Goal: Transaction & Acquisition: Purchase product/service

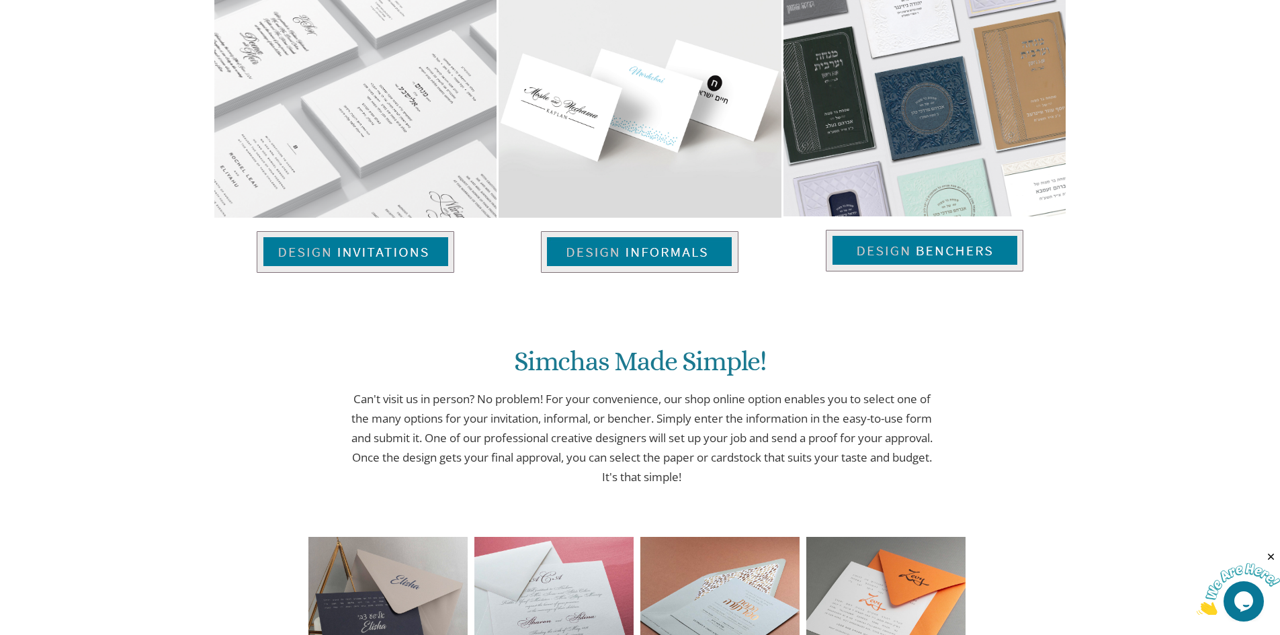
scroll to position [1008, 0]
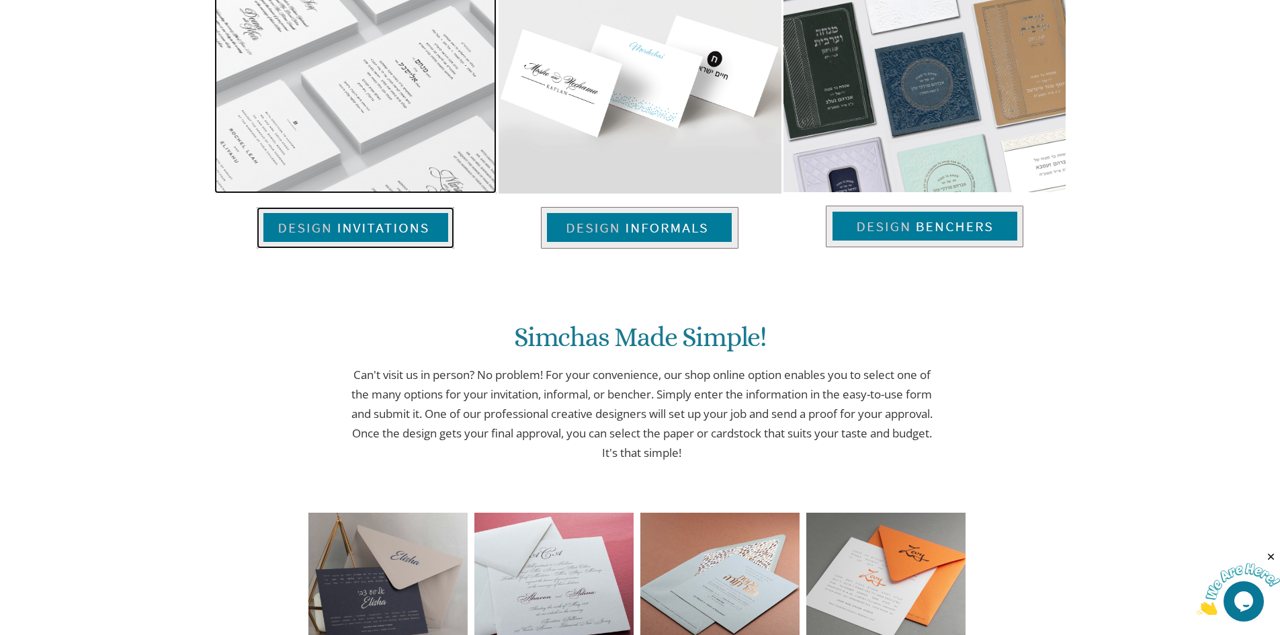
click at [363, 221] on img at bounding box center [355, 228] width 197 height 42
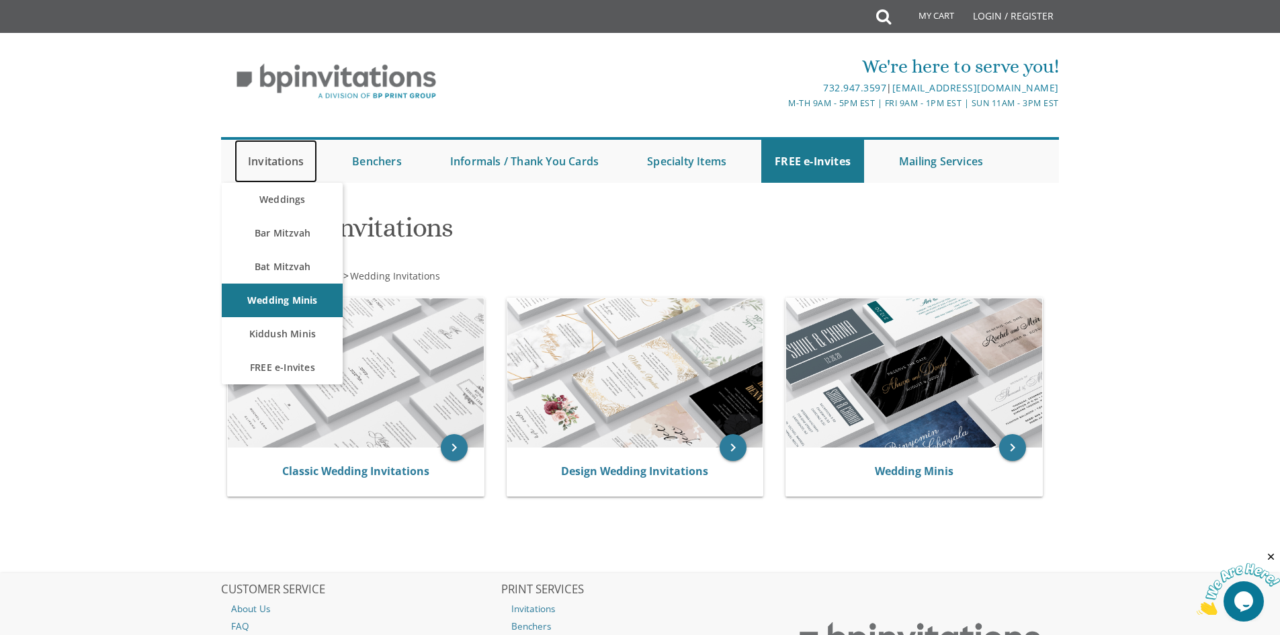
click at [267, 163] on link "Invitations" at bounding box center [275, 161] width 83 height 43
click at [287, 265] on link "Bat Mitzvah" at bounding box center [282, 267] width 121 height 34
click at [278, 221] on link "Bar Mitzvah" at bounding box center [282, 233] width 121 height 34
click at [278, 230] on link "Bar Mitzvah" at bounding box center [282, 233] width 121 height 34
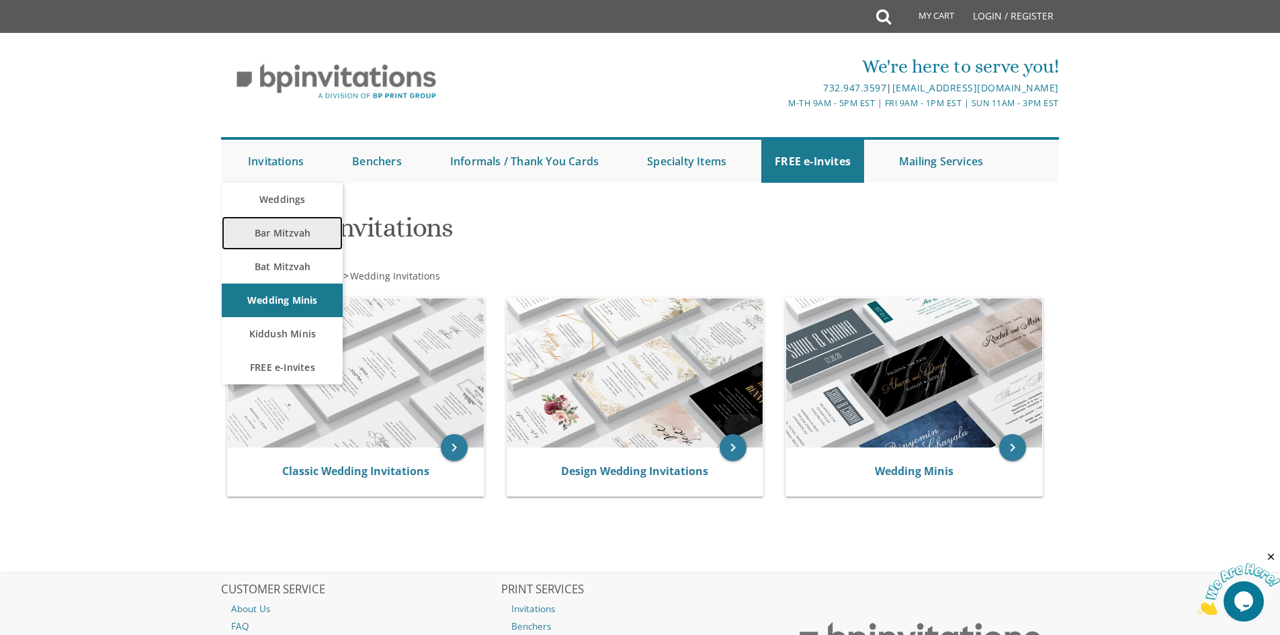
click at [280, 230] on link "Bar Mitzvah" at bounding box center [282, 233] width 121 height 34
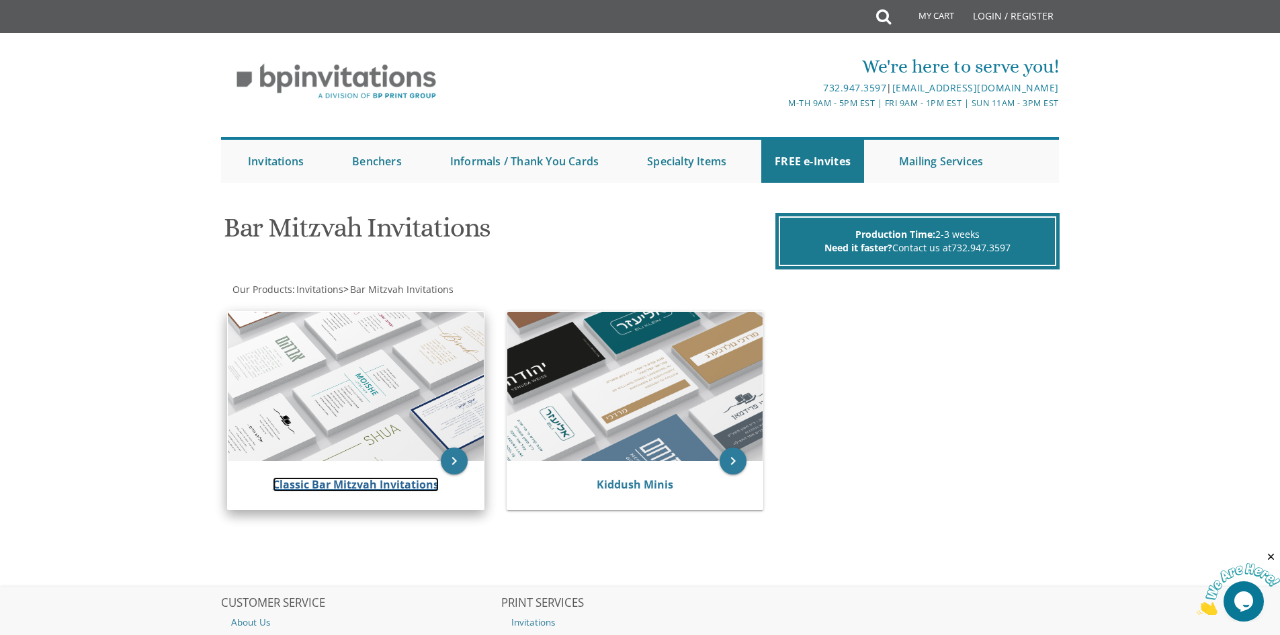
click at [363, 482] on link "Classic Bar Mitzvah Invitations" at bounding box center [356, 484] width 166 height 15
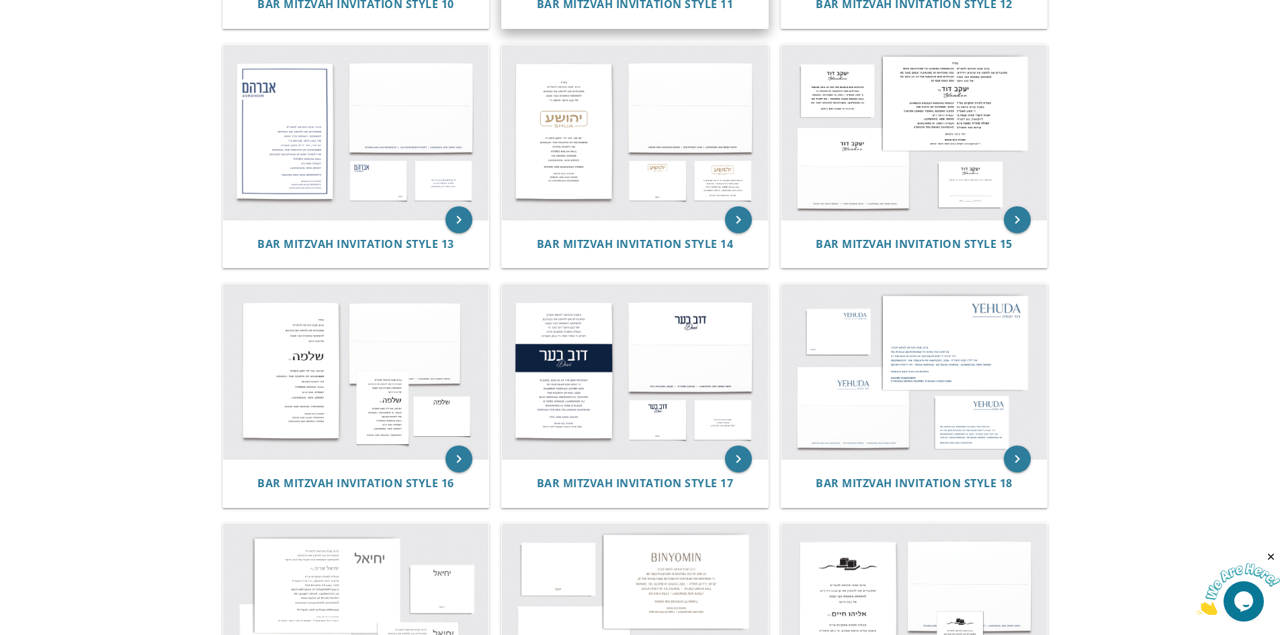
scroll to position [1008, 0]
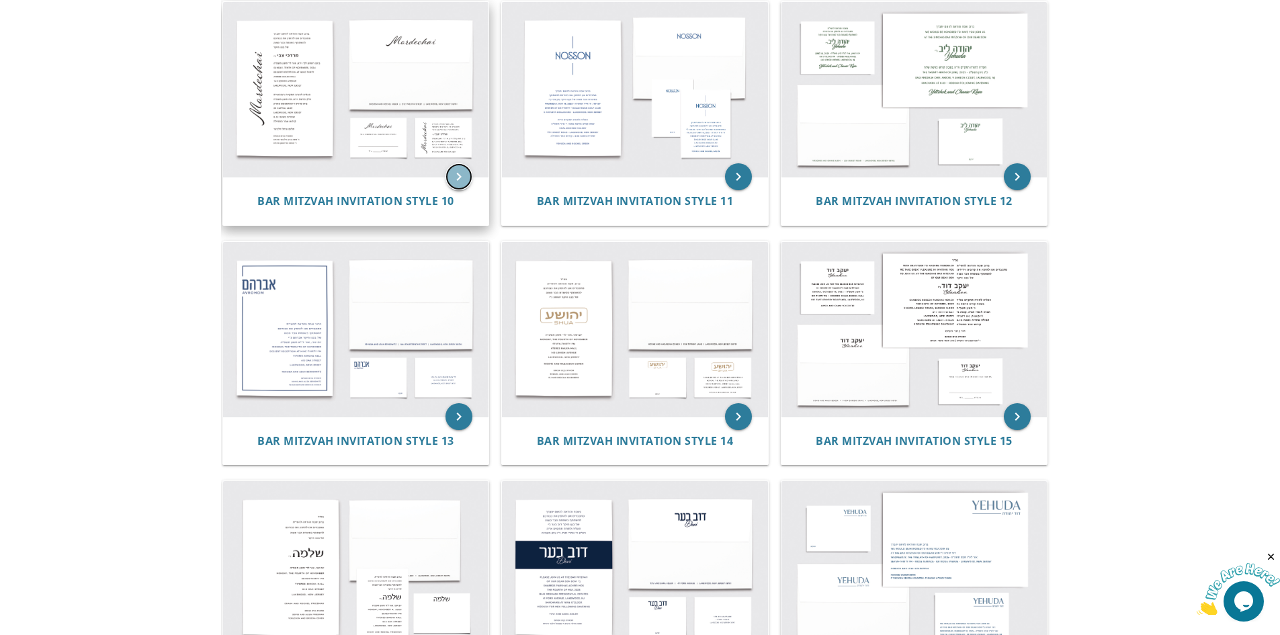
click at [466, 176] on icon "keyboard_arrow_right" at bounding box center [458, 176] width 27 height 27
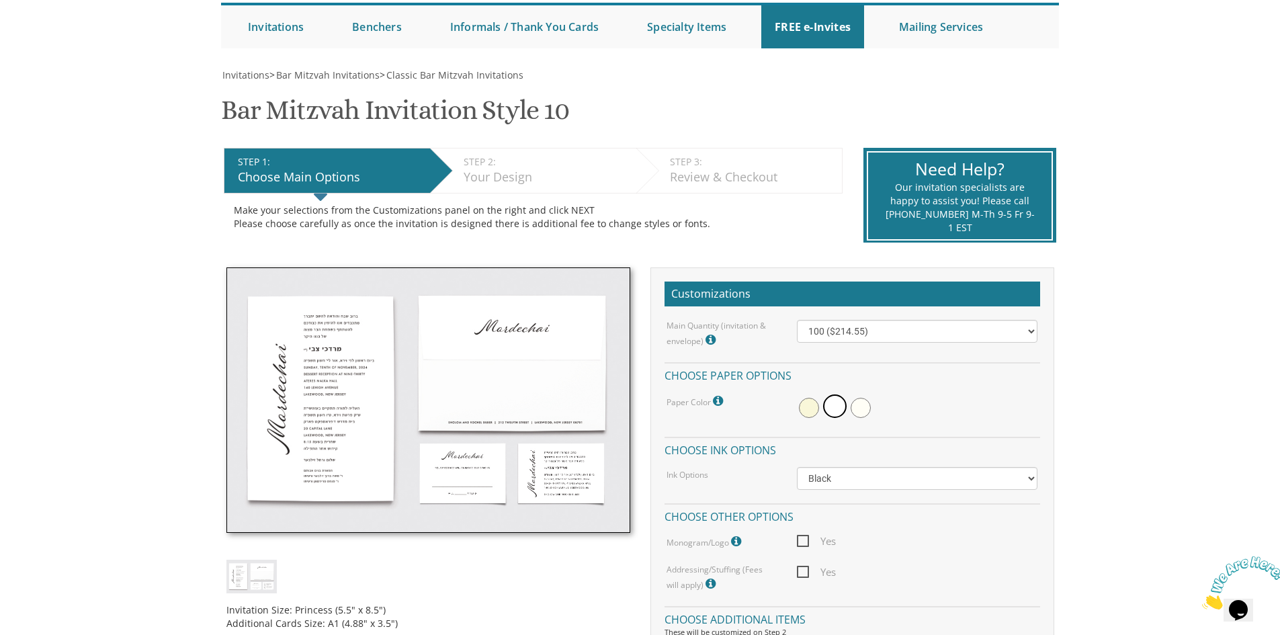
scroll to position [202, 0]
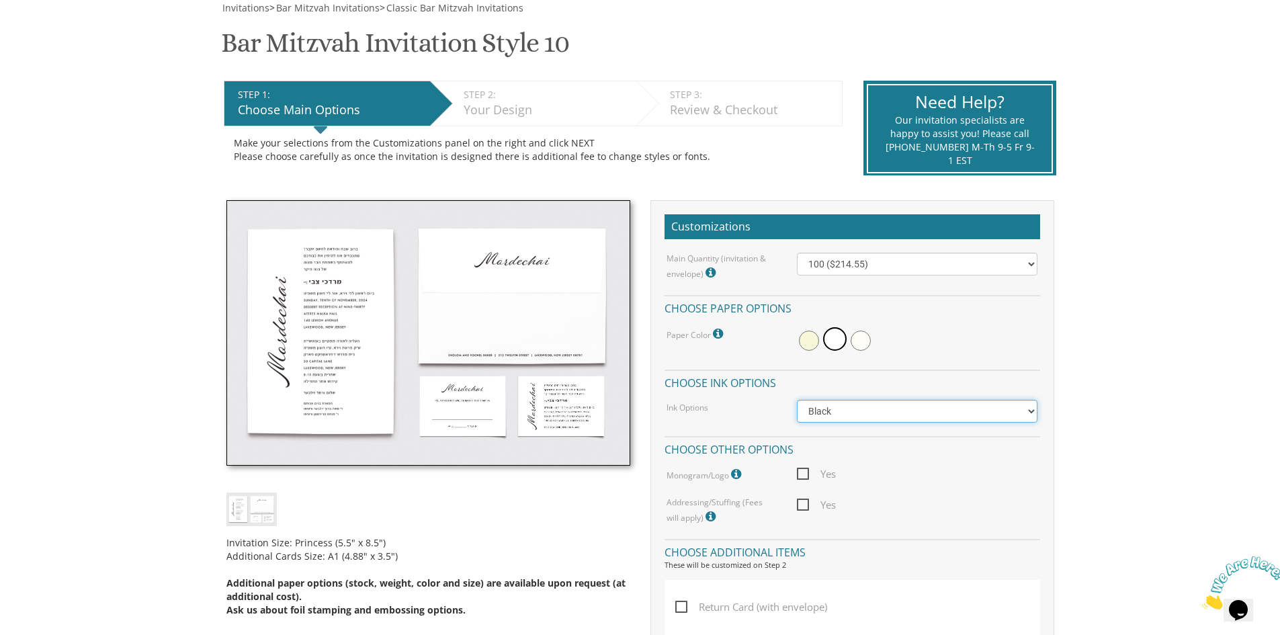
click at [892, 409] on select "Black Colored Ink ($65.00) Black + One Color ($100.00) Two Colors ($137.95)" at bounding box center [917, 411] width 240 height 23
select select "Standard"
click at [797, 400] on select "Black Colored Ink ($65.00) Black + One Color ($100.00) Two Colors ($137.95)" at bounding box center [917, 411] width 240 height 23
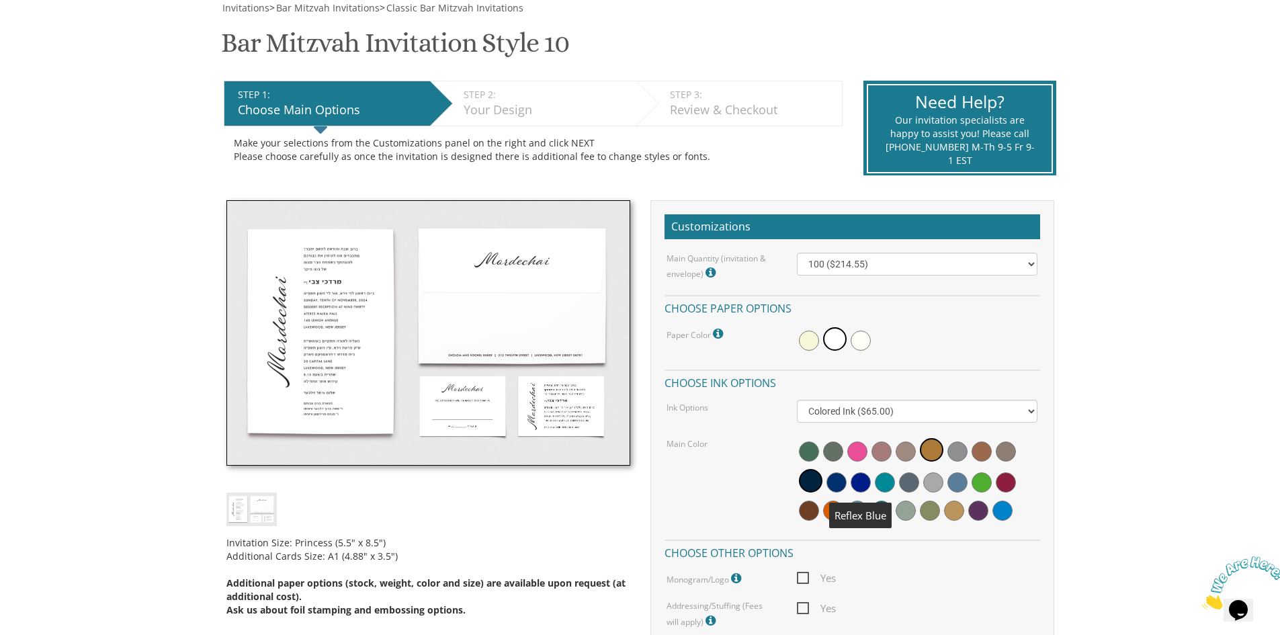
click at [864, 480] on span at bounding box center [860, 482] width 20 height 20
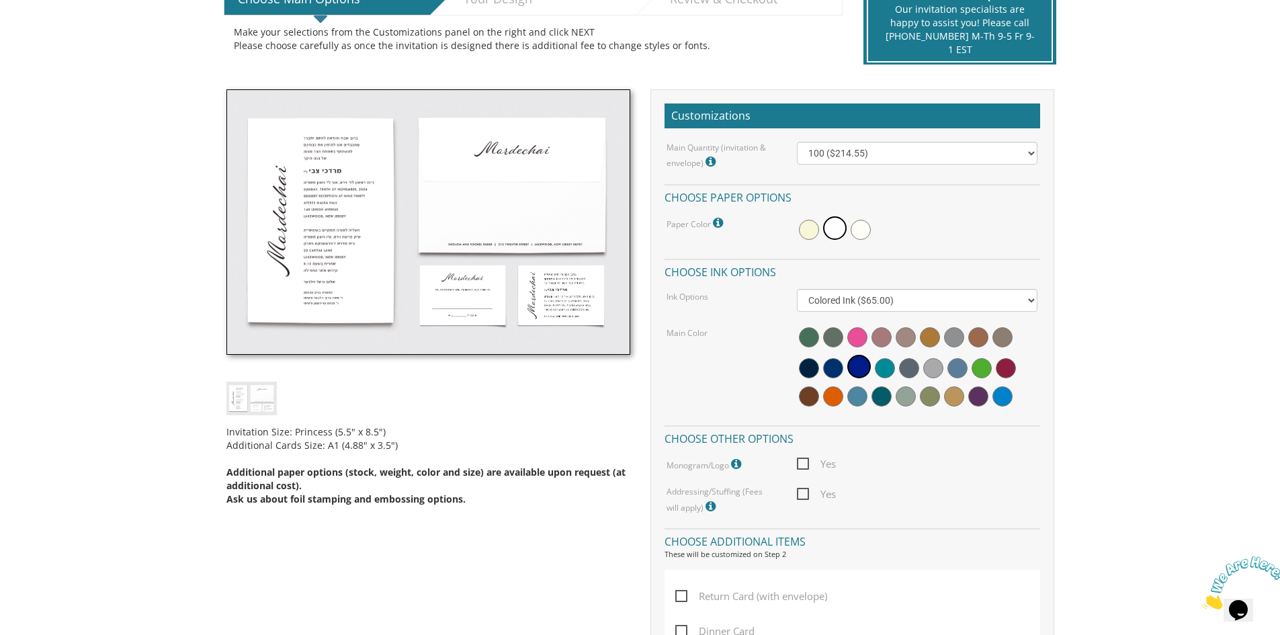
scroll to position [336, 0]
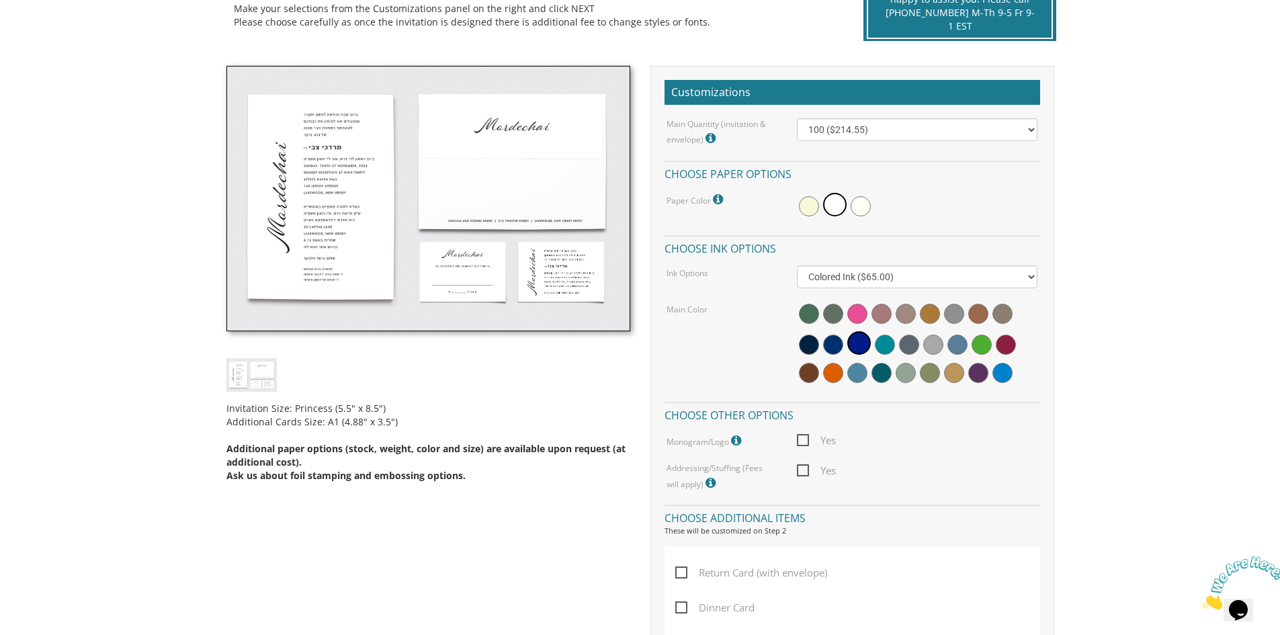
click at [807, 440] on span "Yes" at bounding box center [816, 440] width 39 height 17
click at [805, 440] on input "Yes" at bounding box center [801, 439] width 9 height 9
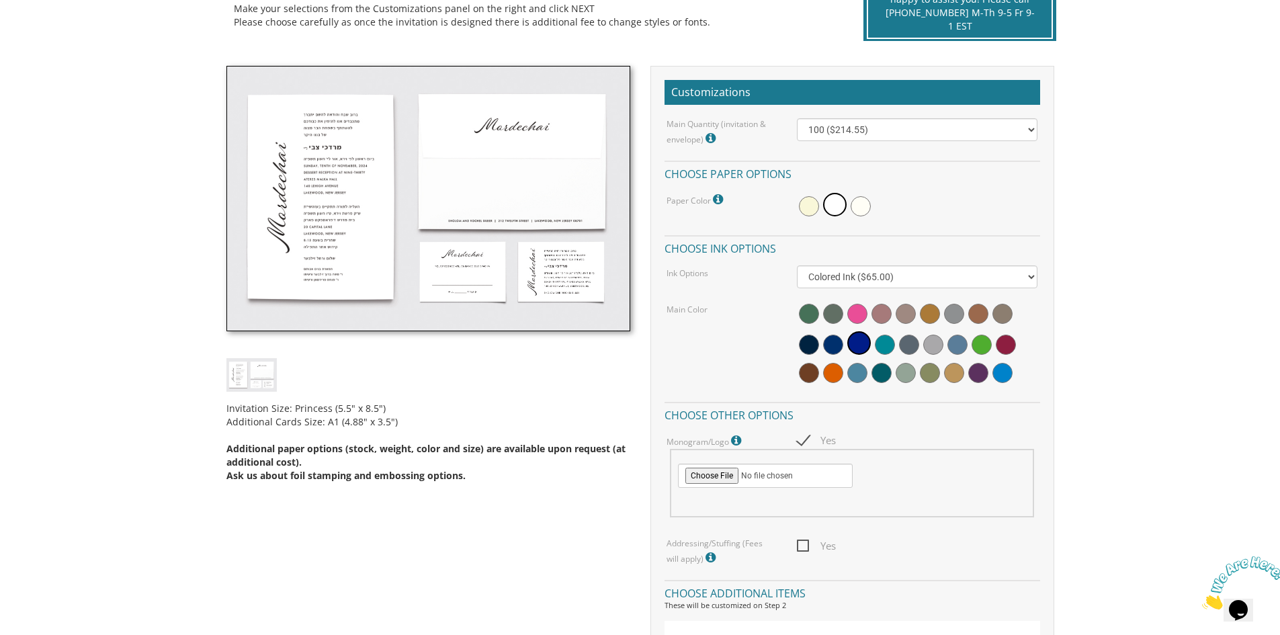
click at [805, 445] on span "Yes" at bounding box center [816, 440] width 39 height 17
click at [805, 443] on input "Yes" at bounding box center [801, 439] width 9 height 9
checkbox input "false"
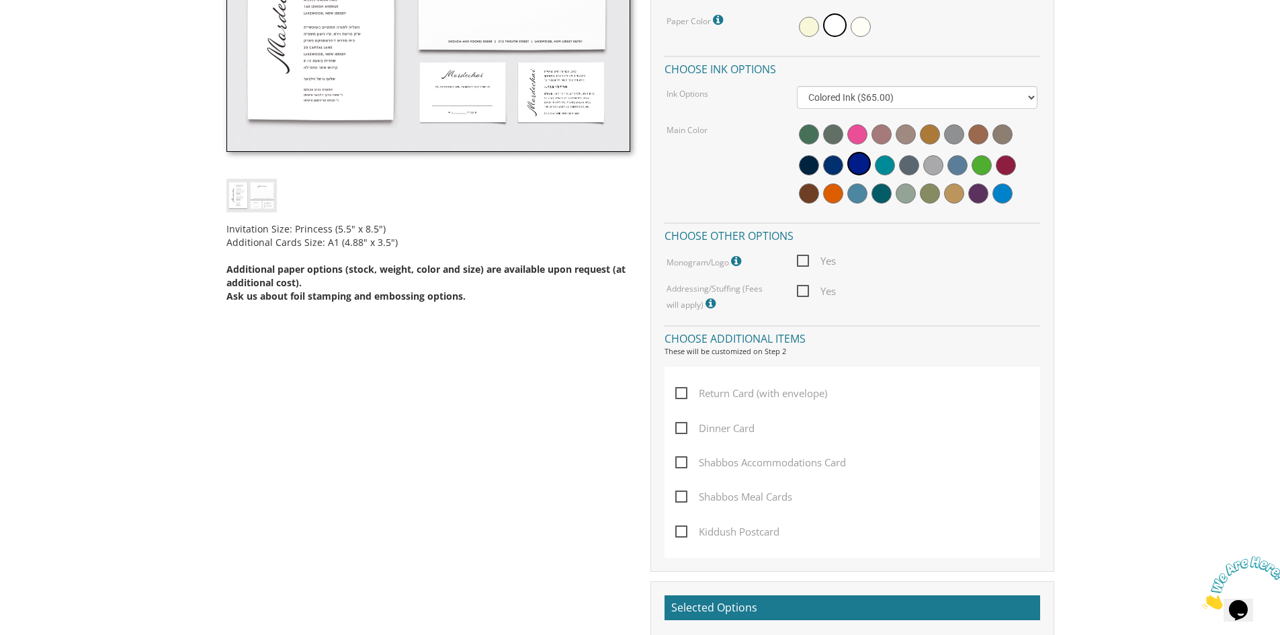
scroll to position [537, 0]
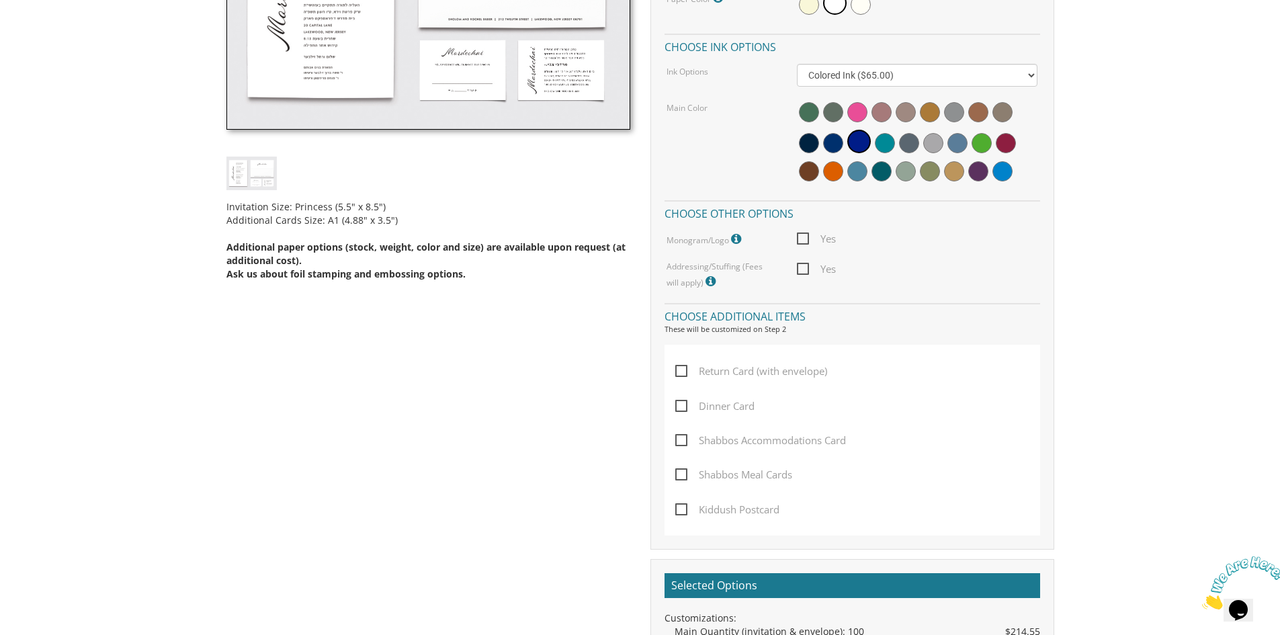
click at [676, 374] on span "Return Card (with envelope)" at bounding box center [751, 371] width 152 height 17
click at [676, 374] on input "Return Card (with envelope)" at bounding box center [679, 369] width 9 height 9
checkbox input "true"
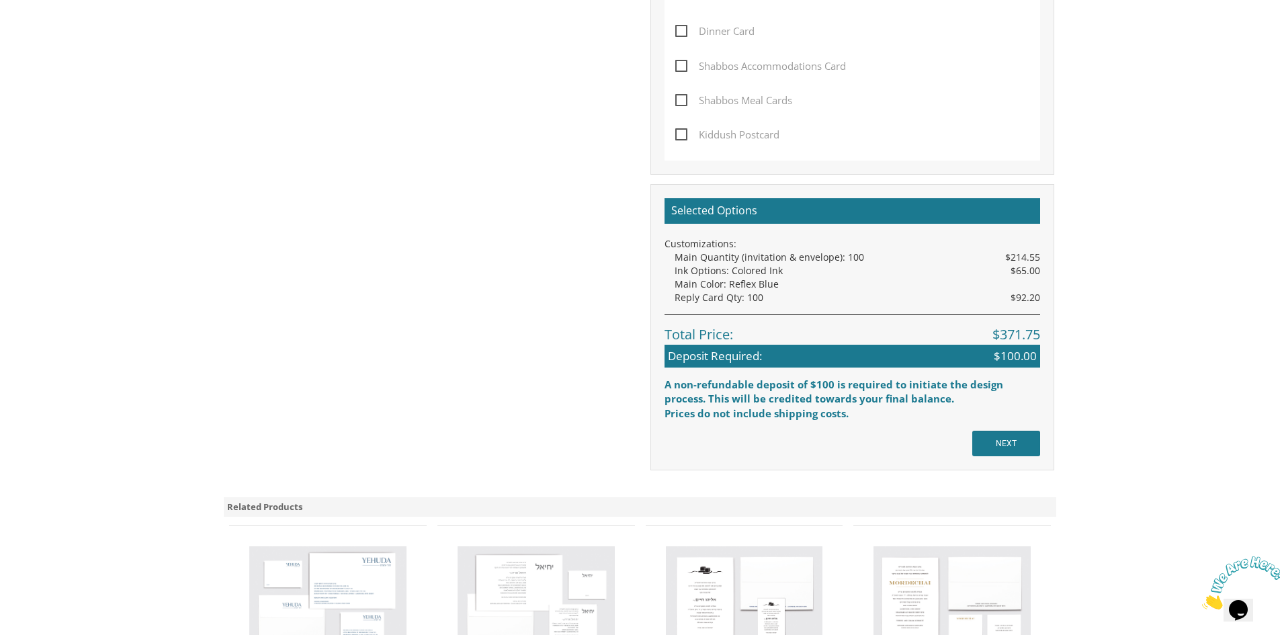
scroll to position [1075, 0]
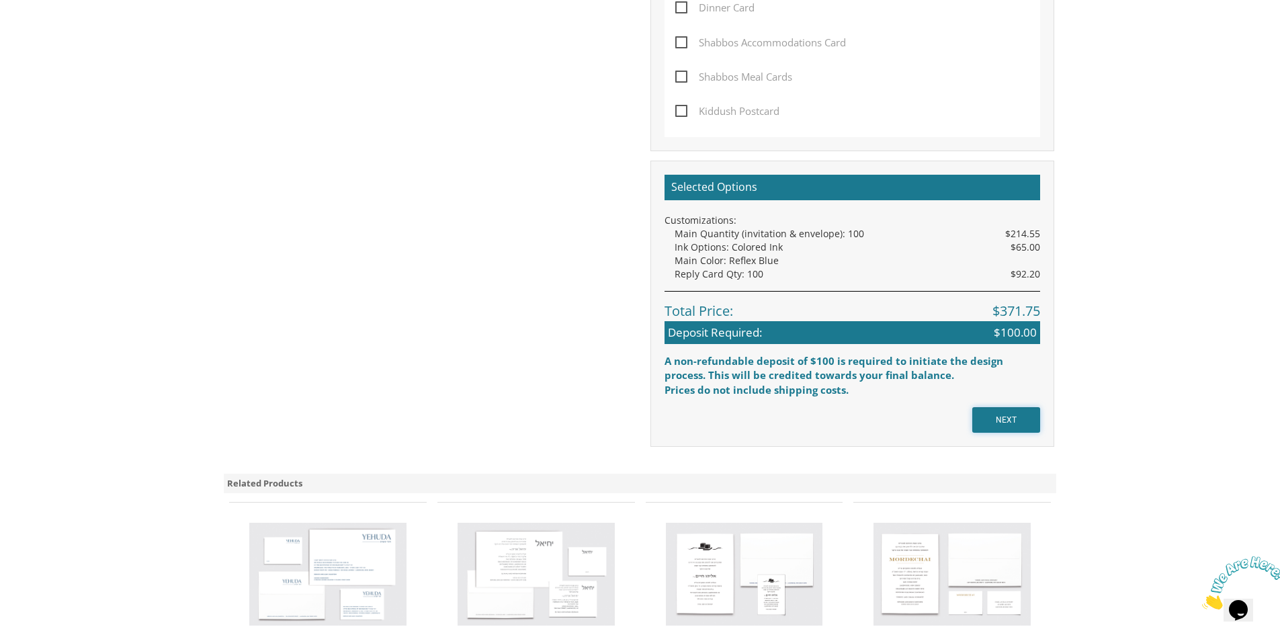
click at [1007, 416] on input "NEXT" at bounding box center [1006, 420] width 68 height 26
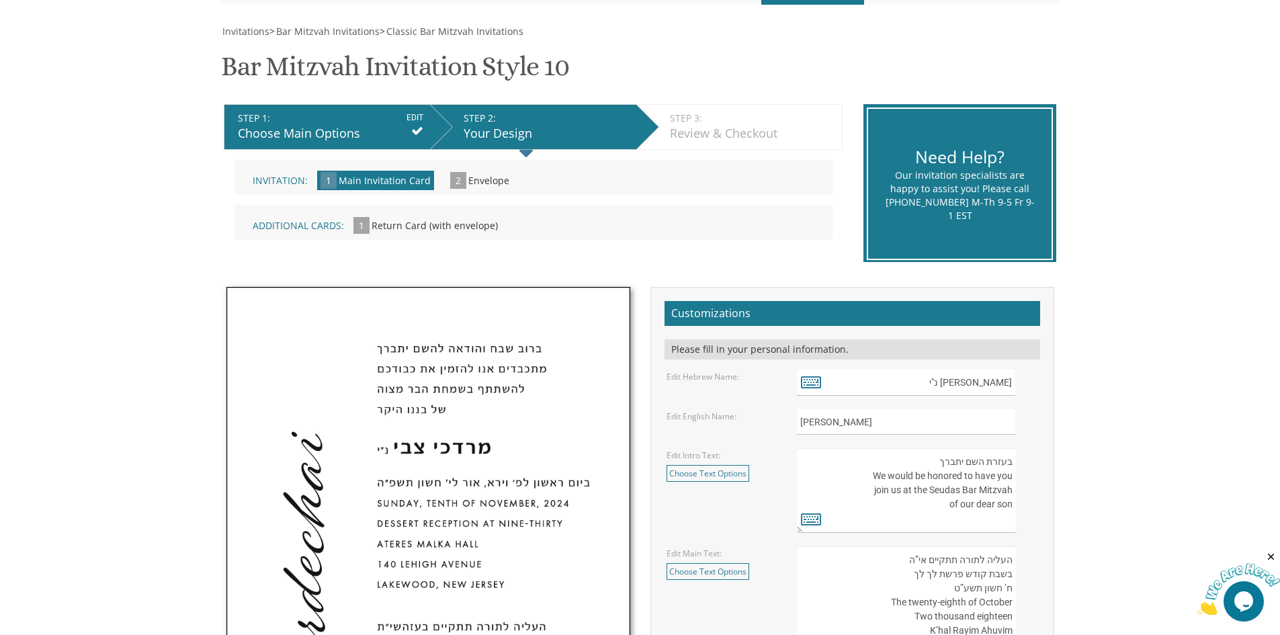
scroll to position [202, 0]
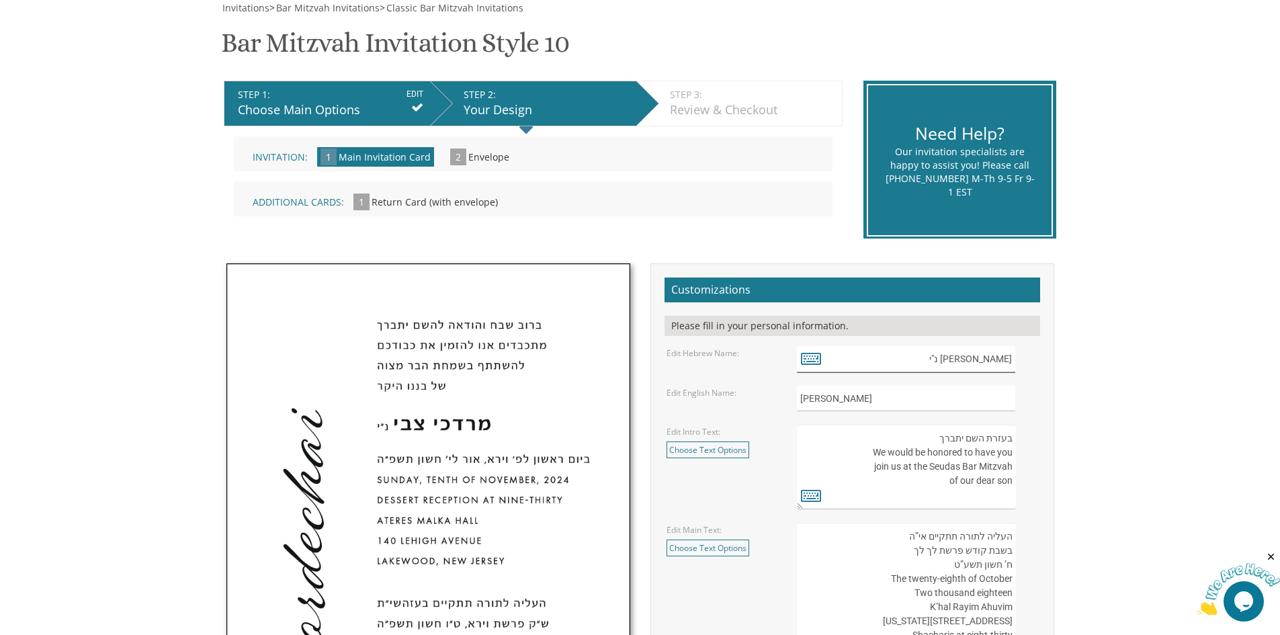
drag, startPoint x: 1010, startPoint y: 359, endPoint x: 927, endPoint y: 364, distance: 82.8
click at [927, 364] on input "[PERSON_NAME] נ"י" at bounding box center [906, 359] width 218 height 26
click at [809, 357] on icon at bounding box center [811, 358] width 20 height 19
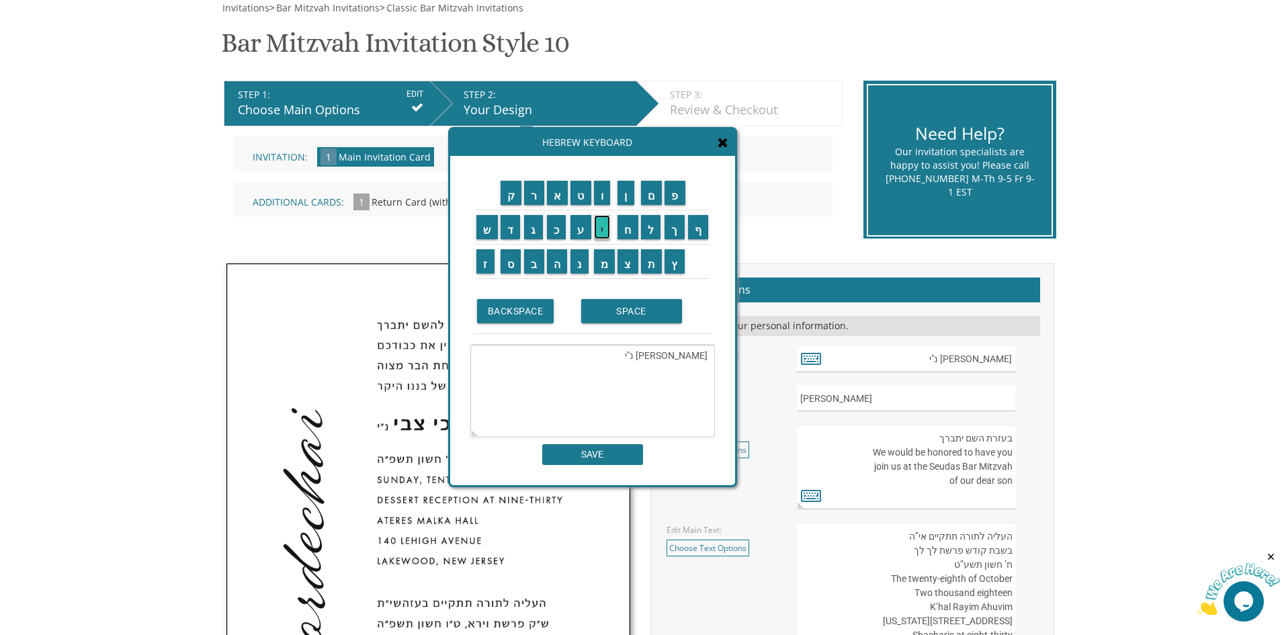
click at [605, 228] on input "י" at bounding box center [602, 227] width 17 height 24
click at [553, 263] on input "ה" at bounding box center [557, 261] width 21 height 24
click at [605, 188] on input "ו" at bounding box center [602, 193] width 17 height 24
type textarea "ו"
click at [603, 238] on input "י" at bounding box center [602, 227] width 17 height 24
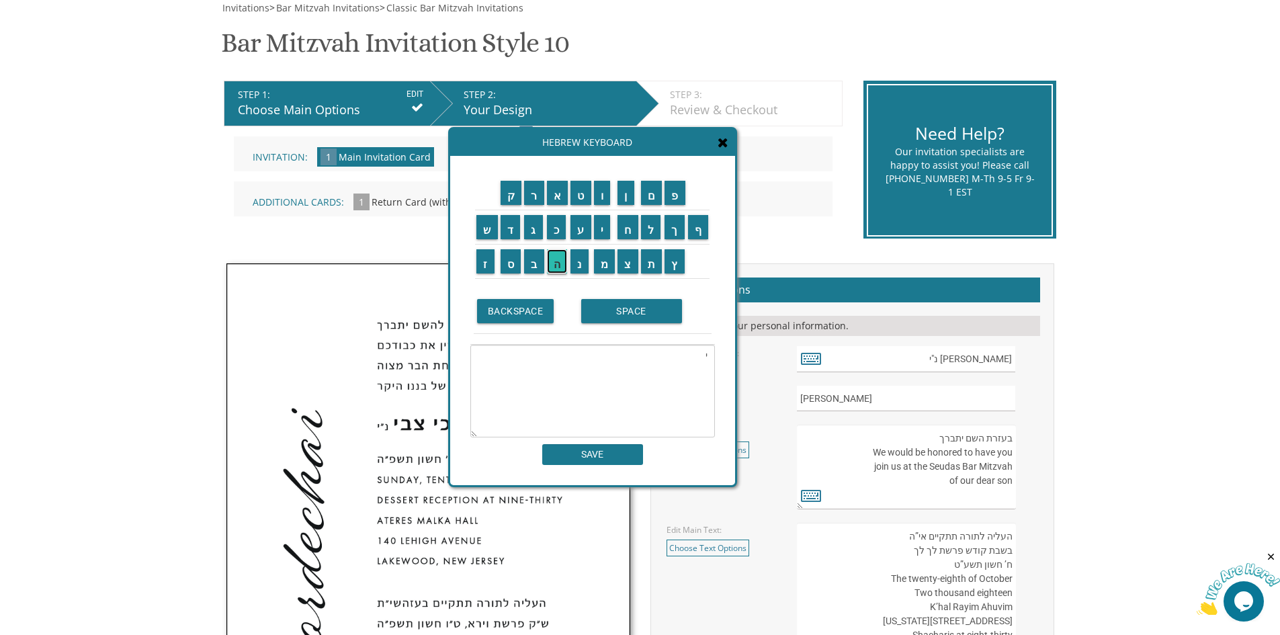
click at [553, 261] on input "ה" at bounding box center [557, 261] width 21 height 24
click at [605, 200] on input "ו" at bounding box center [602, 193] width 17 height 24
click at [483, 235] on input "ש" at bounding box center [486, 227] width 21 height 24
click at [574, 228] on input "ע" at bounding box center [580, 227] width 21 height 24
click at [558, 263] on input "ה" at bounding box center [557, 261] width 21 height 24
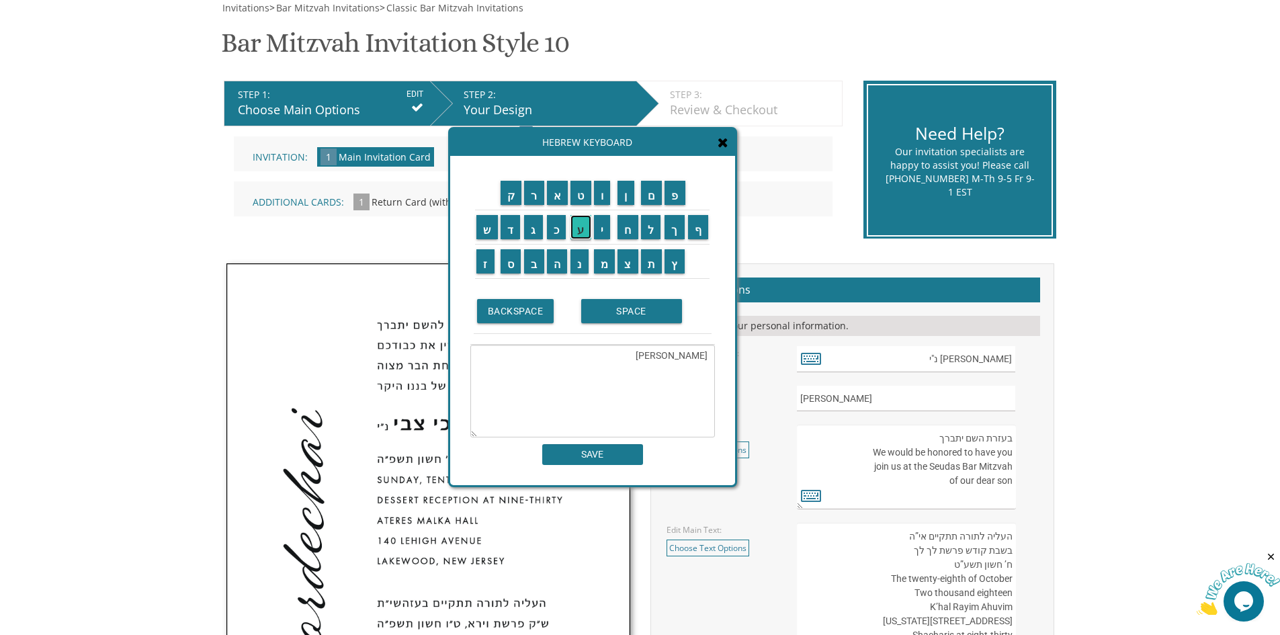
click at [579, 230] on input "ע" at bounding box center [580, 227] width 21 height 24
click at [480, 230] on input "ש" at bounding box center [486, 227] width 21 height 24
click at [605, 230] on input "י" at bounding box center [602, 227] width 17 height 24
click at [654, 230] on input "ל" at bounding box center [651, 227] width 20 height 24
click at [478, 232] on input "ש" at bounding box center [486, 227] width 21 height 24
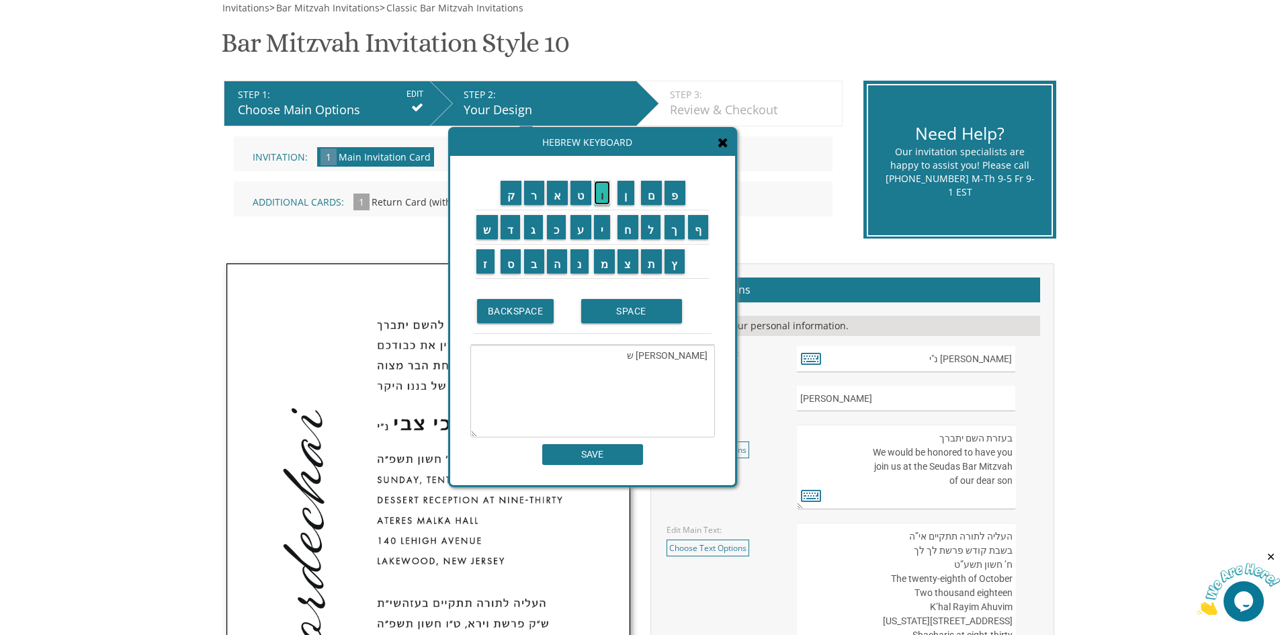
click at [603, 195] on input "ו" at bounding box center [602, 193] width 17 height 24
click at [560, 195] on input "א" at bounding box center [557, 193] width 21 height 24
click at [532, 195] on input "ר" at bounding box center [534, 193] width 20 height 24
click at [675, 266] on input "ץ" at bounding box center [674, 261] width 20 height 24
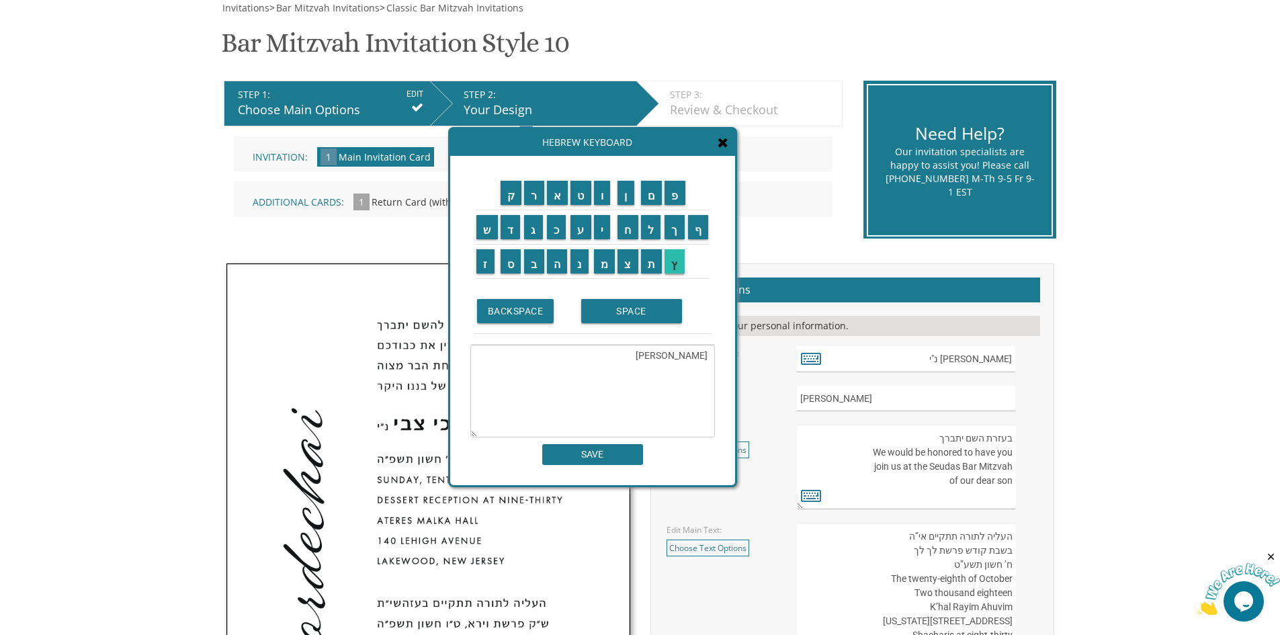
type textarea "יהושע העשיל שווארץ"
click at [621, 456] on input "SAVE" at bounding box center [592, 454] width 101 height 21
type input "יהושע העשיל שווארץ"
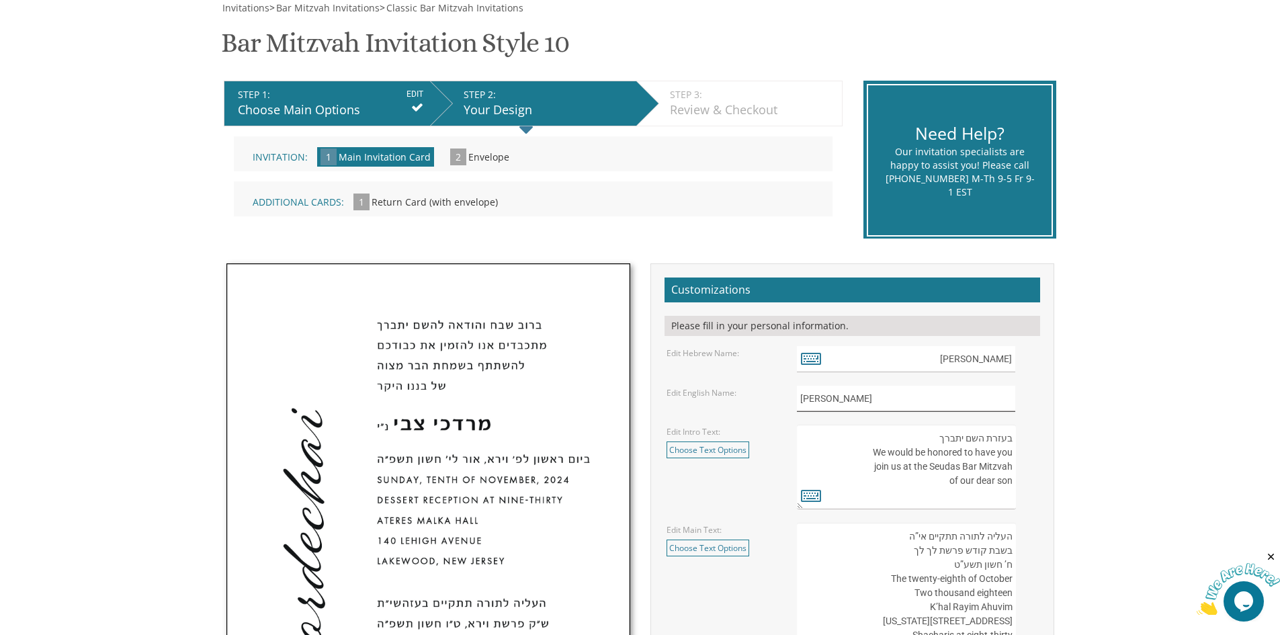
drag, startPoint x: 850, startPoint y: 398, endPoint x: 753, endPoint y: 404, distance: 97.0
click at [753, 404] on div "Edit English Name: Mordechai" at bounding box center [851, 399] width 391 height 26
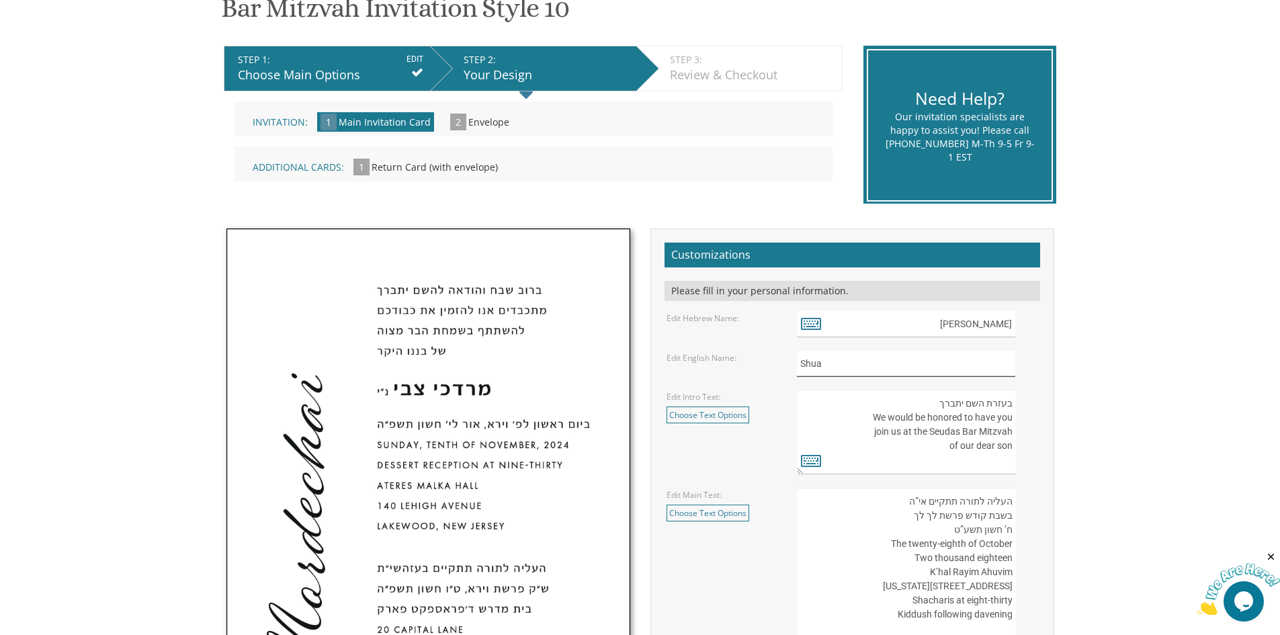
scroll to position [269, 0]
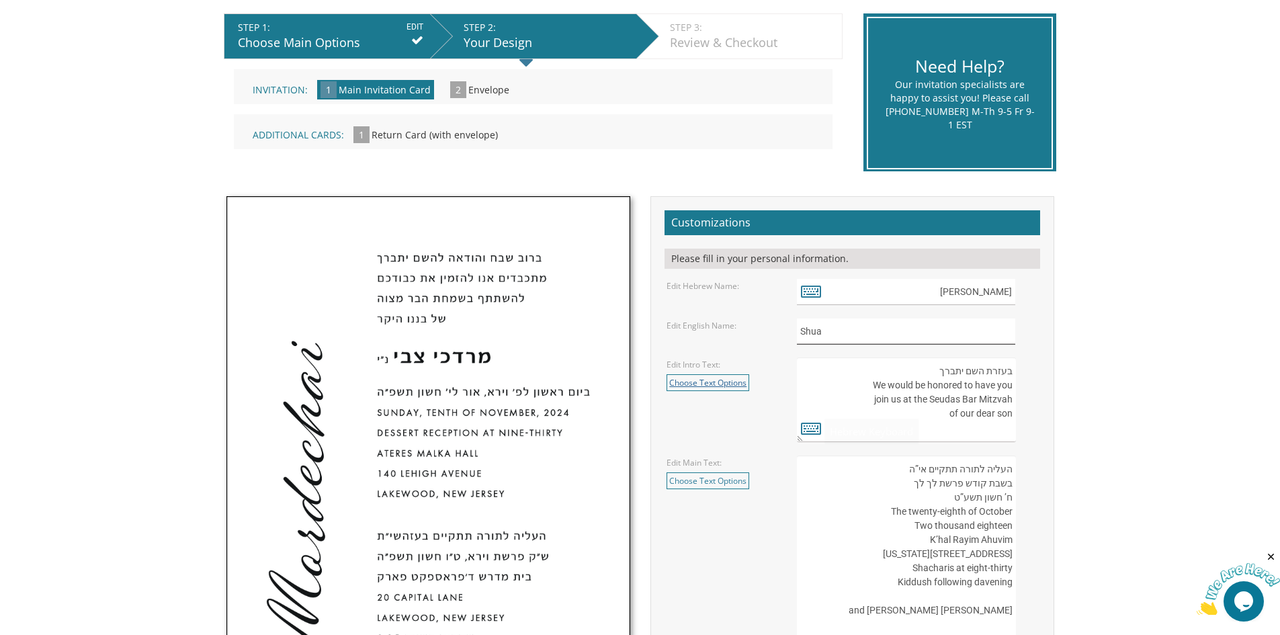
type input "Shua"
click at [725, 386] on link "Choose Text Options" at bounding box center [707, 382] width 83 height 17
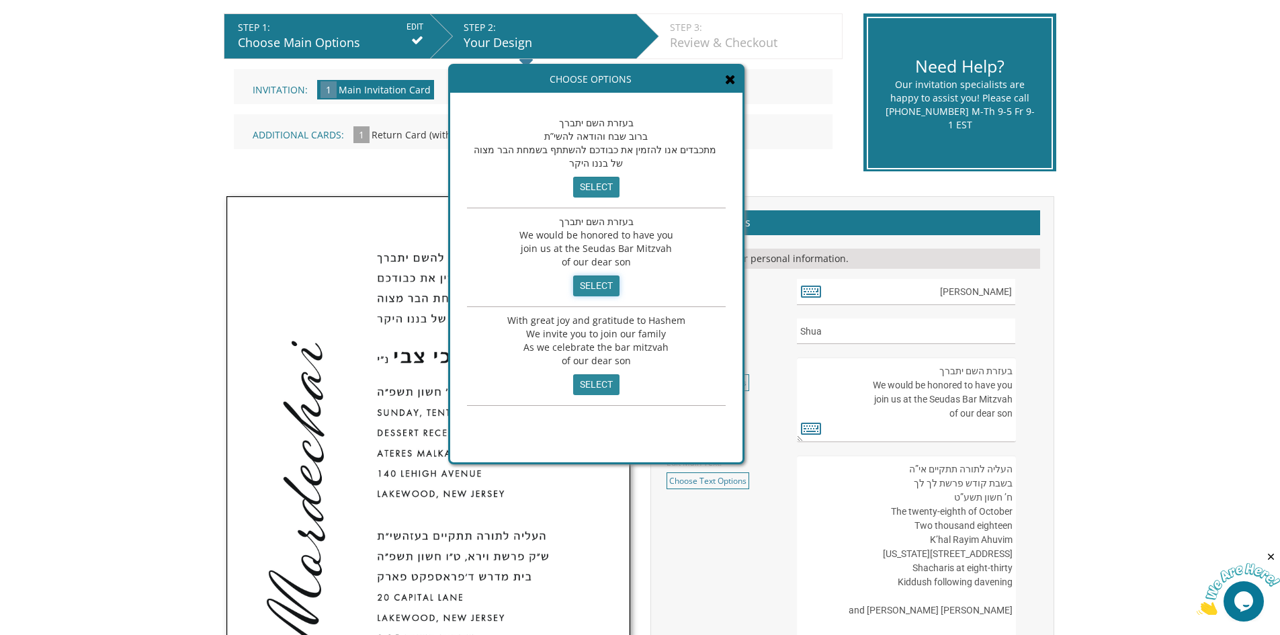
click at [584, 287] on input "select" at bounding box center [596, 285] width 46 height 21
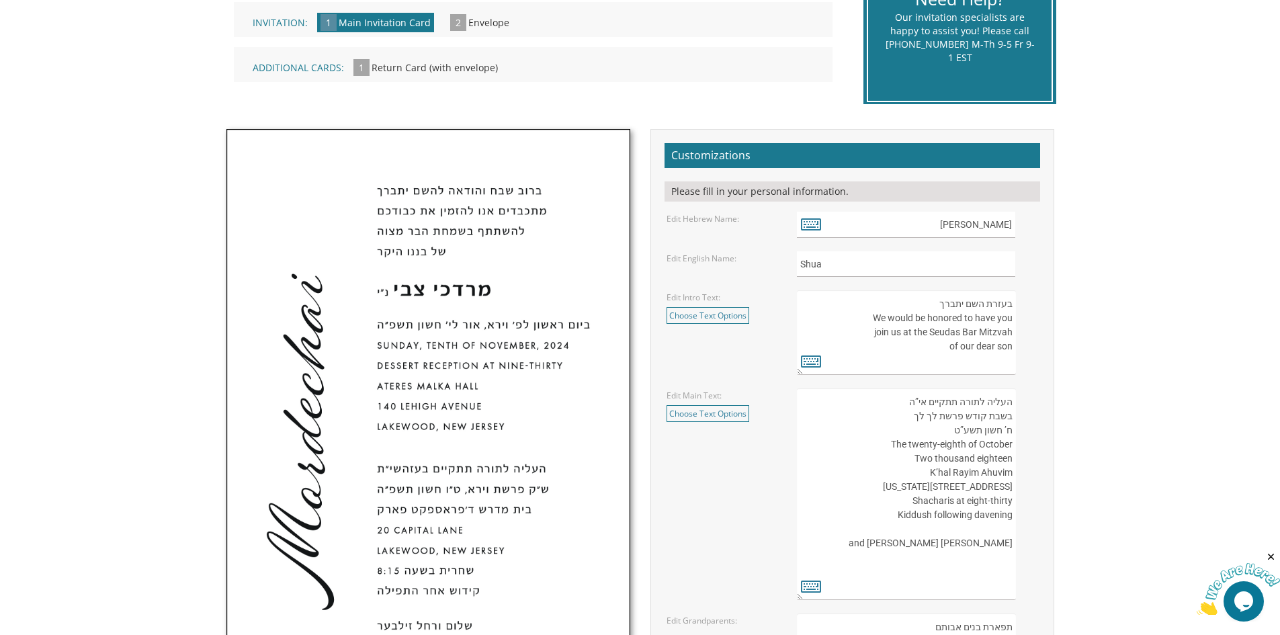
scroll to position [403, 0]
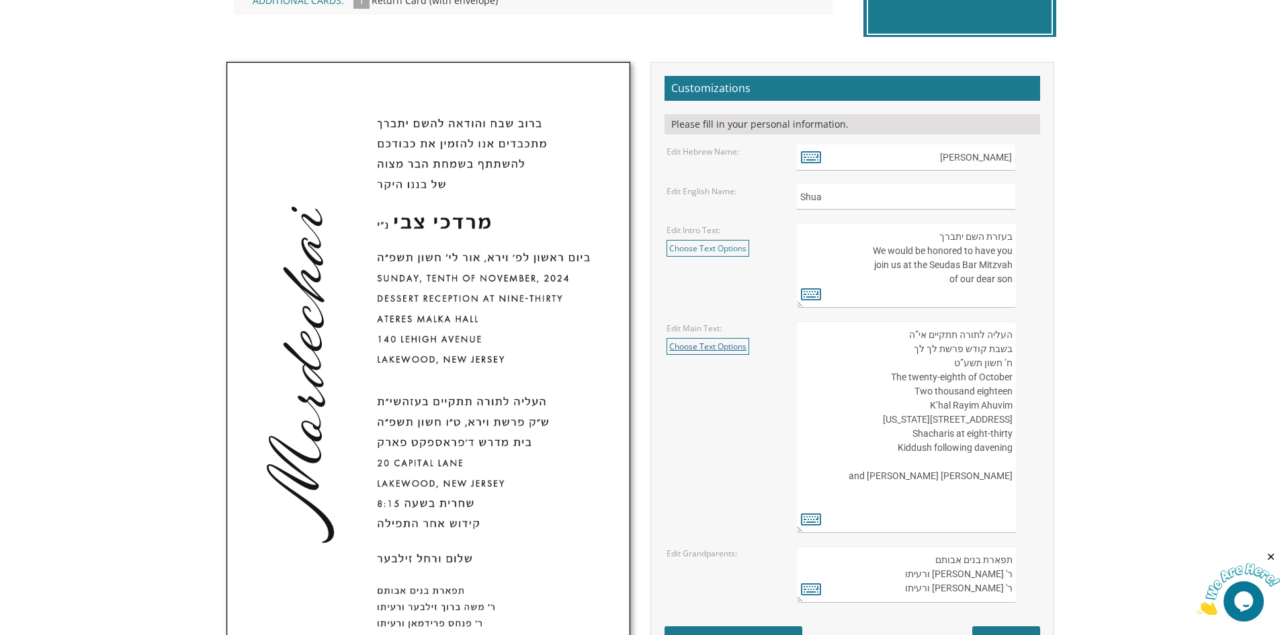
click at [727, 346] on link "Choose Text Options" at bounding box center [707, 346] width 83 height 17
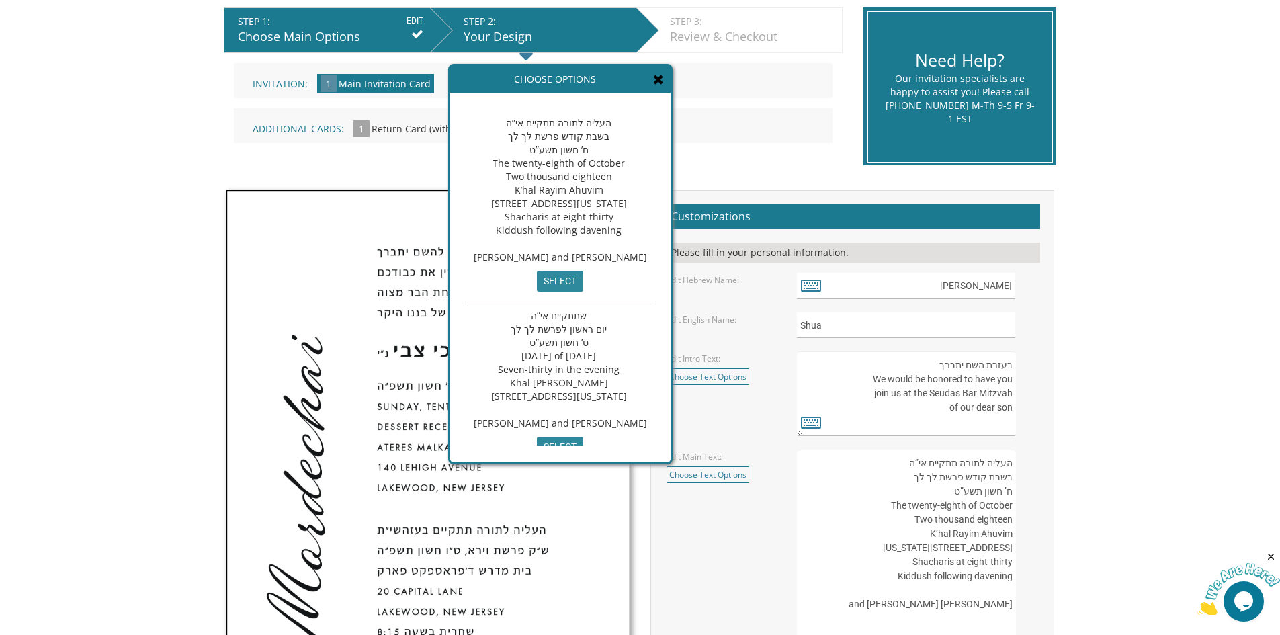
scroll to position [269, 0]
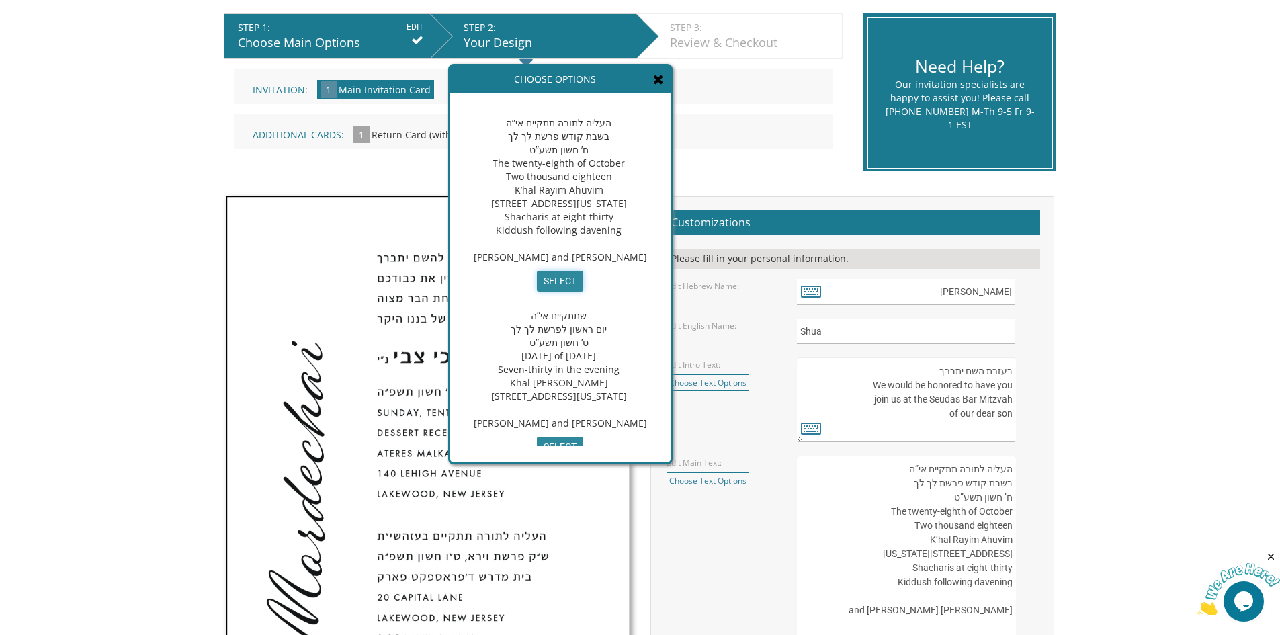
click at [583, 292] on input "select" at bounding box center [560, 281] width 46 height 21
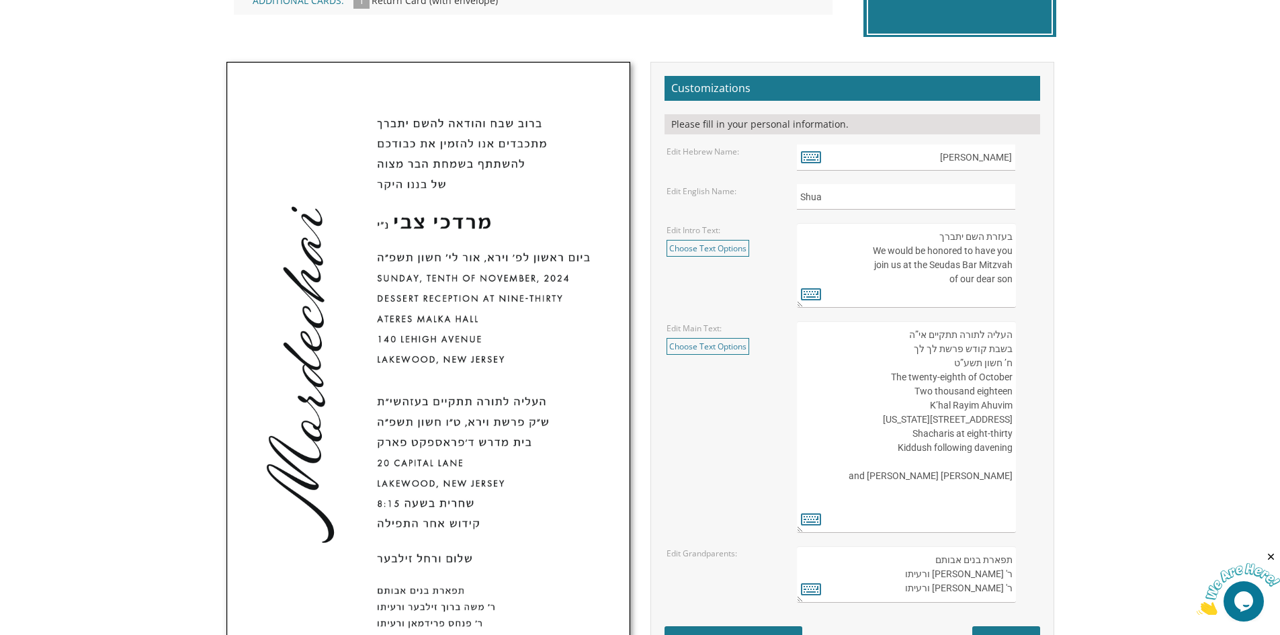
scroll to position [470, 0]
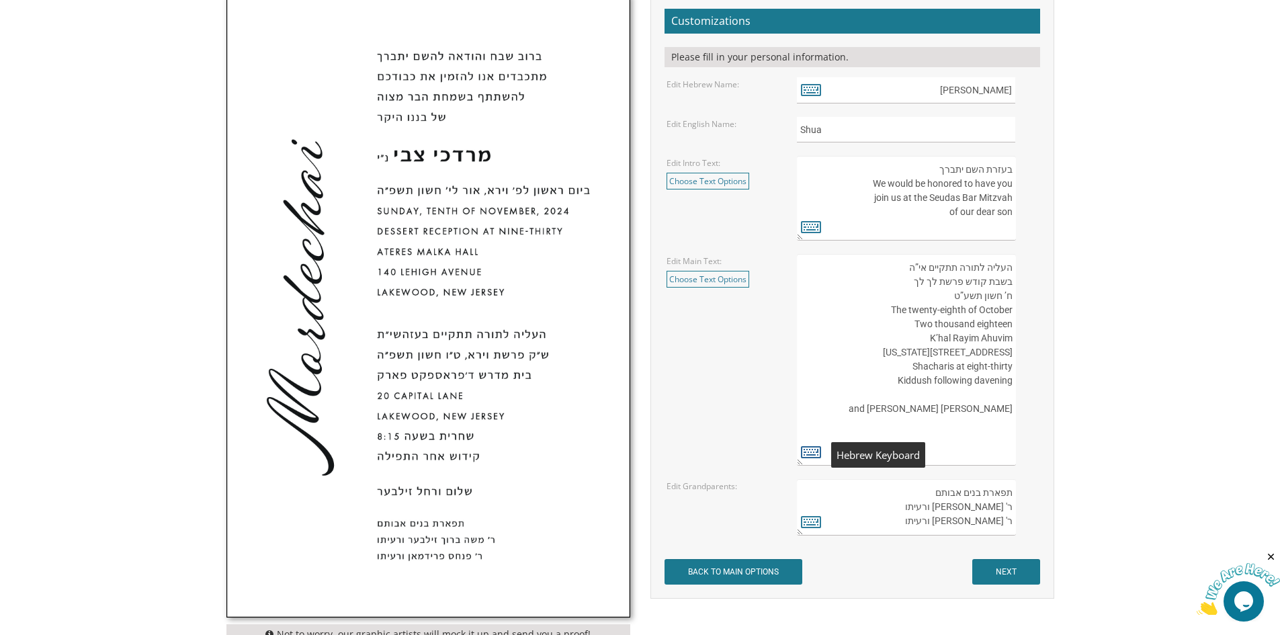
click at [805, 447] on icon at bounding box center [811, 451] width 20 height 19
type textarea "העליה לתורה תתקיים אי”ה בשבת קודש פרשת לך לך ח’ חשון תשע”ט The twenty-eighth of…"
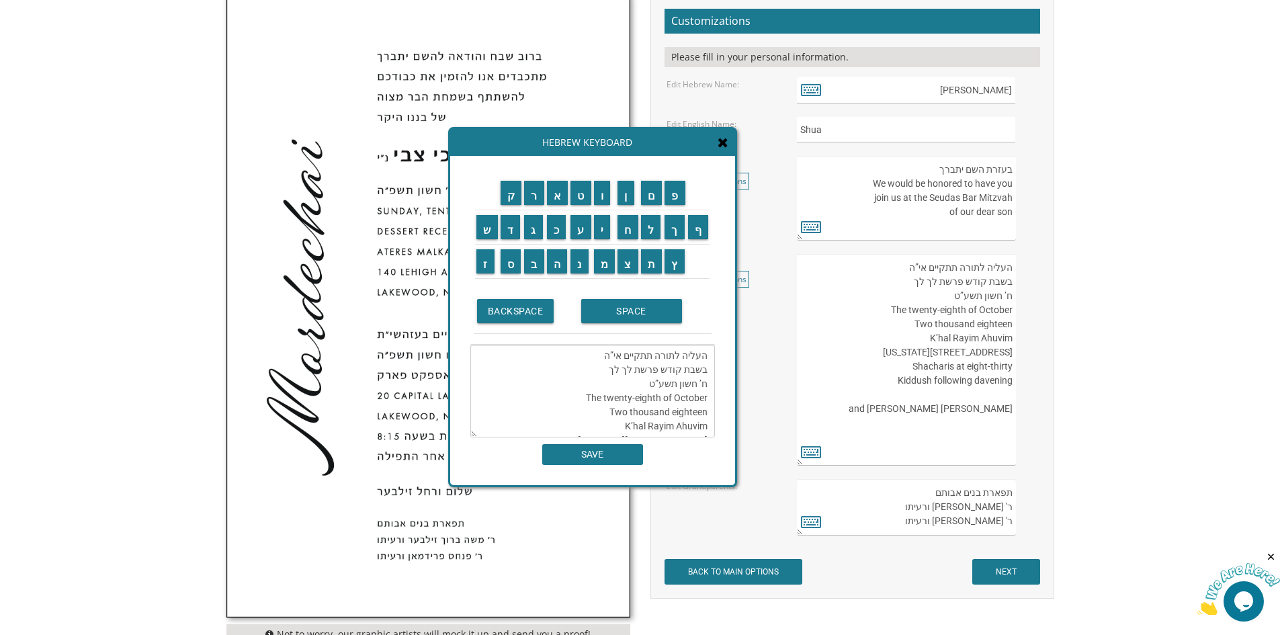
click at [1092, 395] on body "My Cart {{shoppingcart.totalQuantityDisplay}} Total: {{shoppingcart.subtotal}} …" at bounding box center [640, 341] width 1280 height 1623
click at [718, 144] on icon at bounding box center [722, 142] width 11 height 13
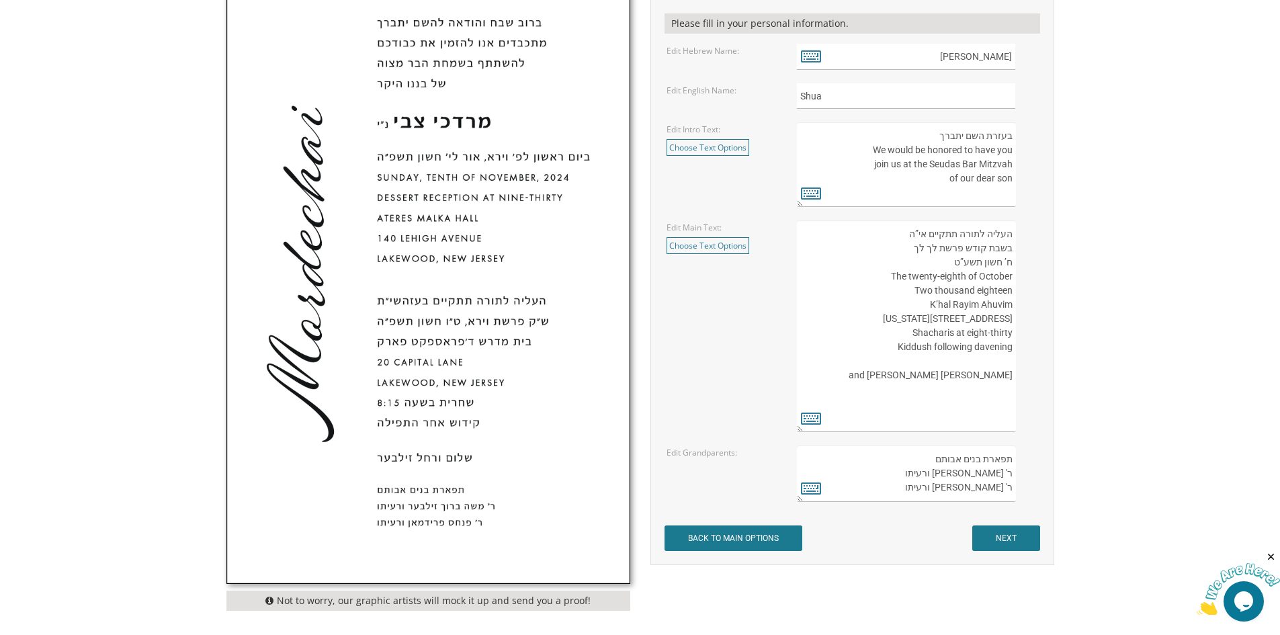
scroll to position [672, 0]
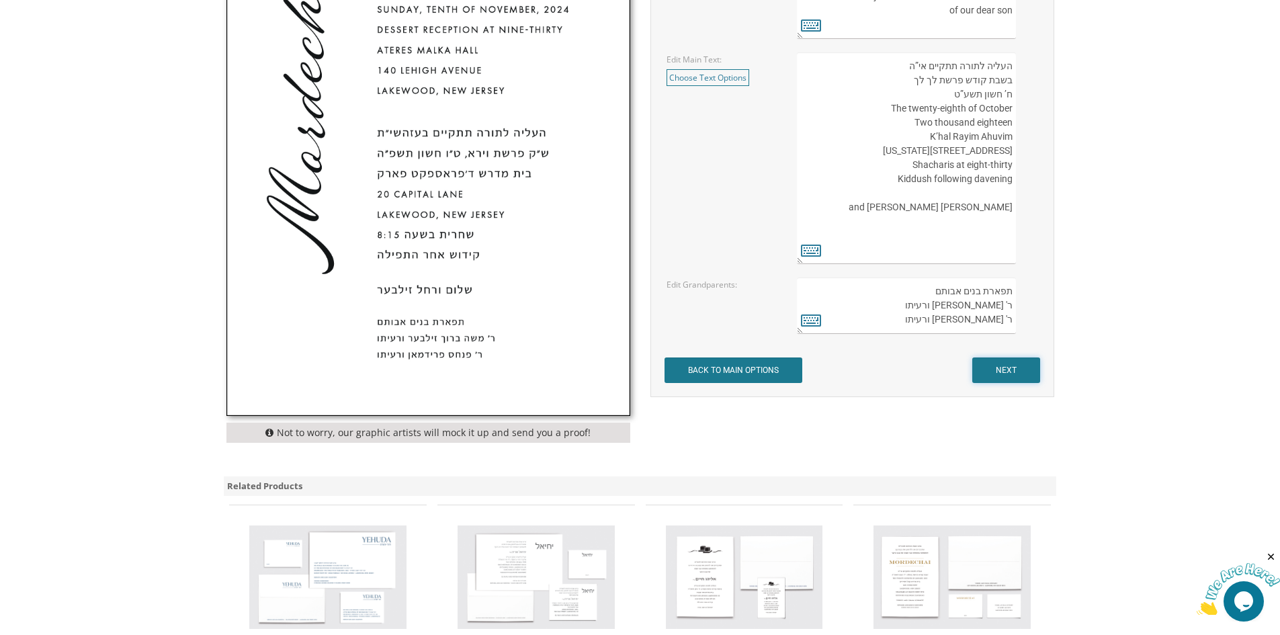
click at [1009, 374] on input "NEXT" at bounding box center [1006, 370] width 68 height 26
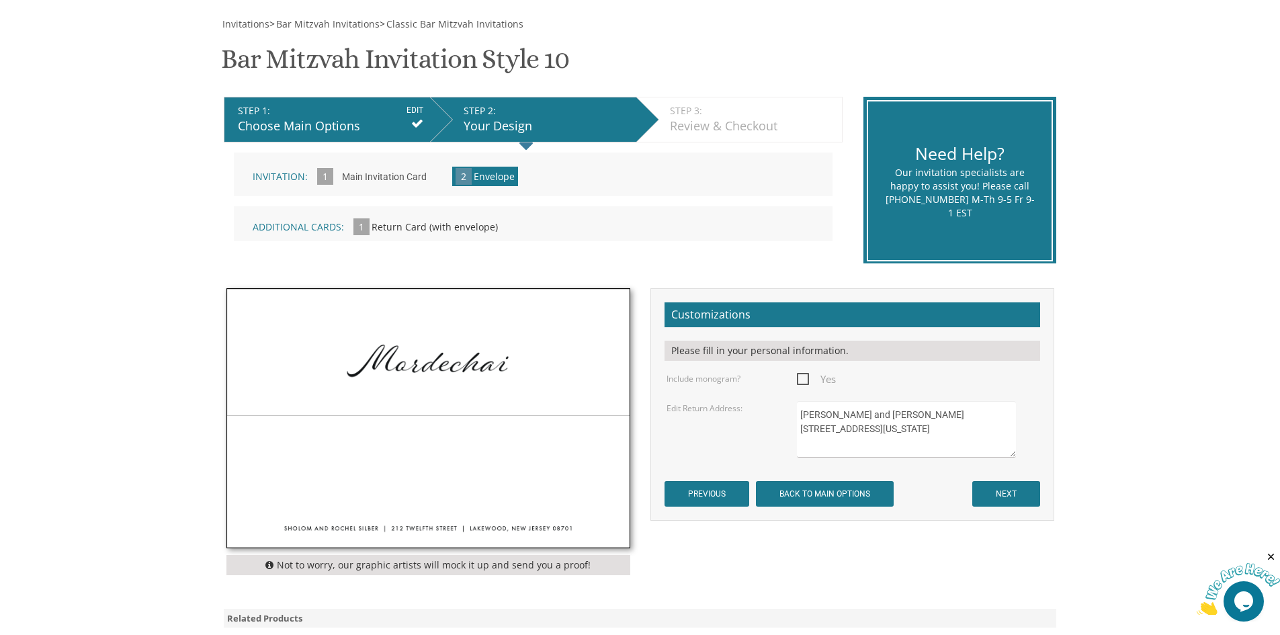
scroll to position [202, 0]
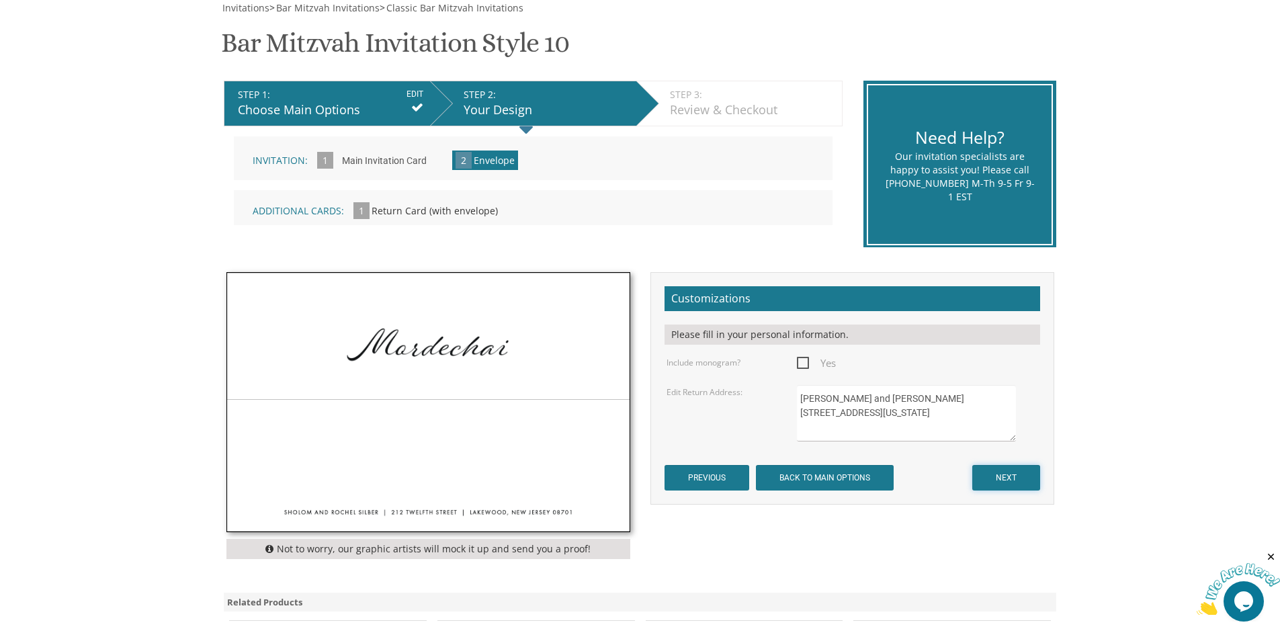
click at [1014, 480] on input "NEXT" at bounding box center [1006, 478] width 68 height 26
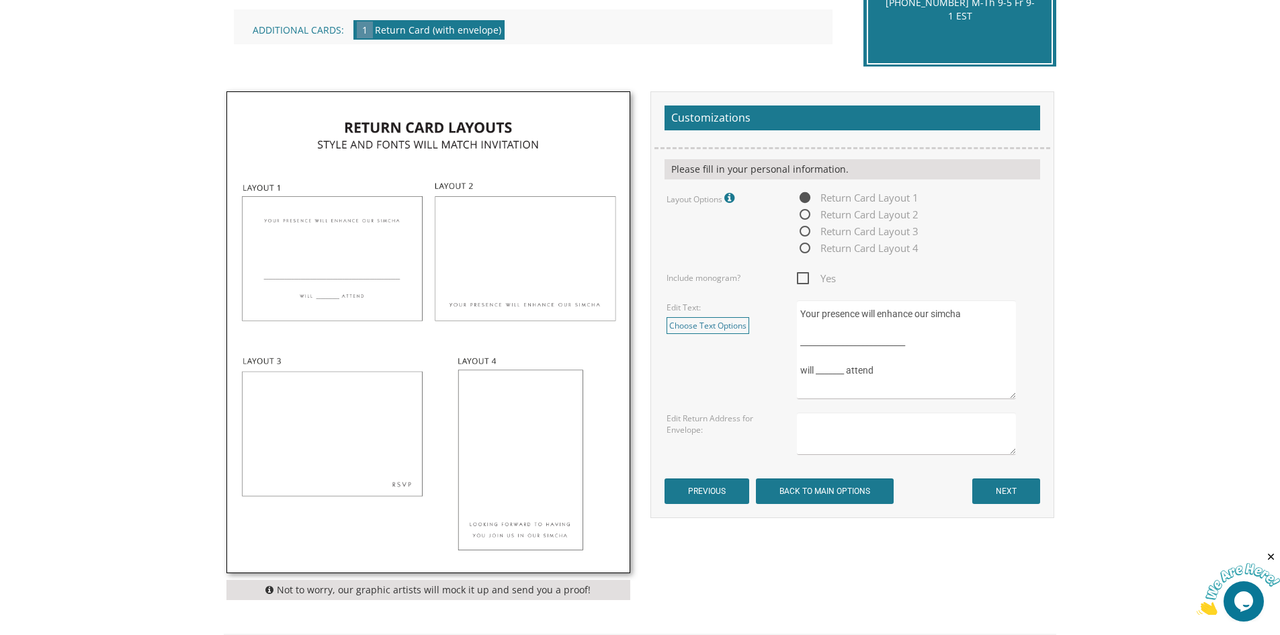
scroll to position [403, 0]
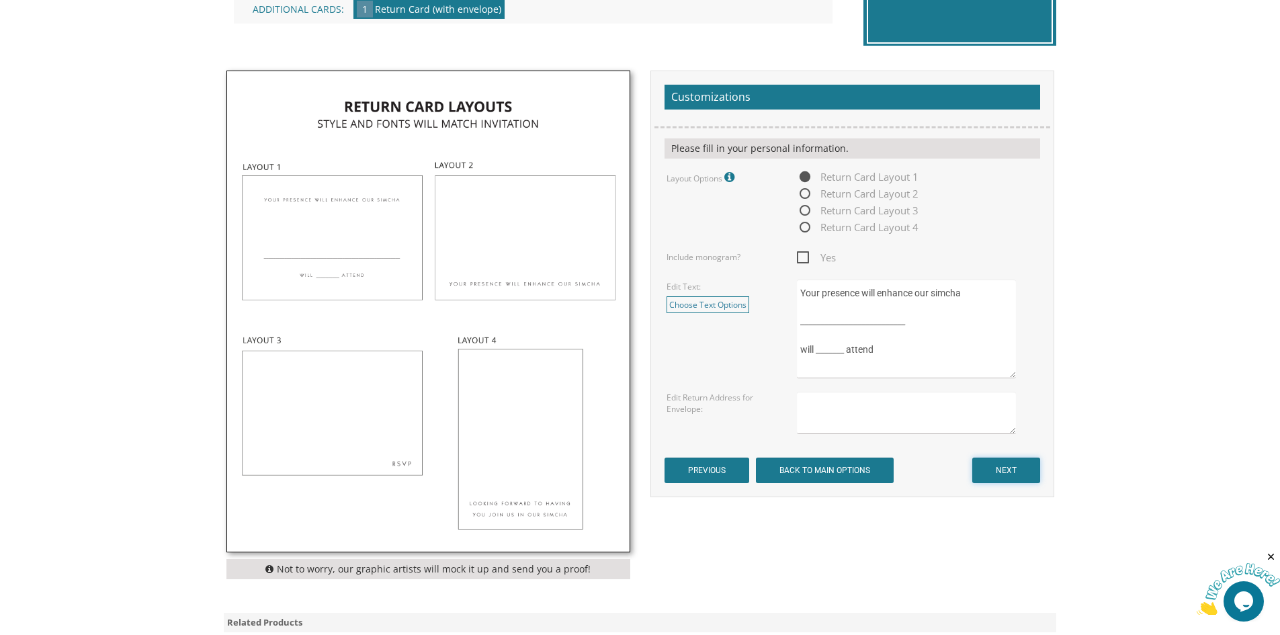
click at [1007, 468] on input "NEXT" at bounding box center [1006, 470] width 68 height 26
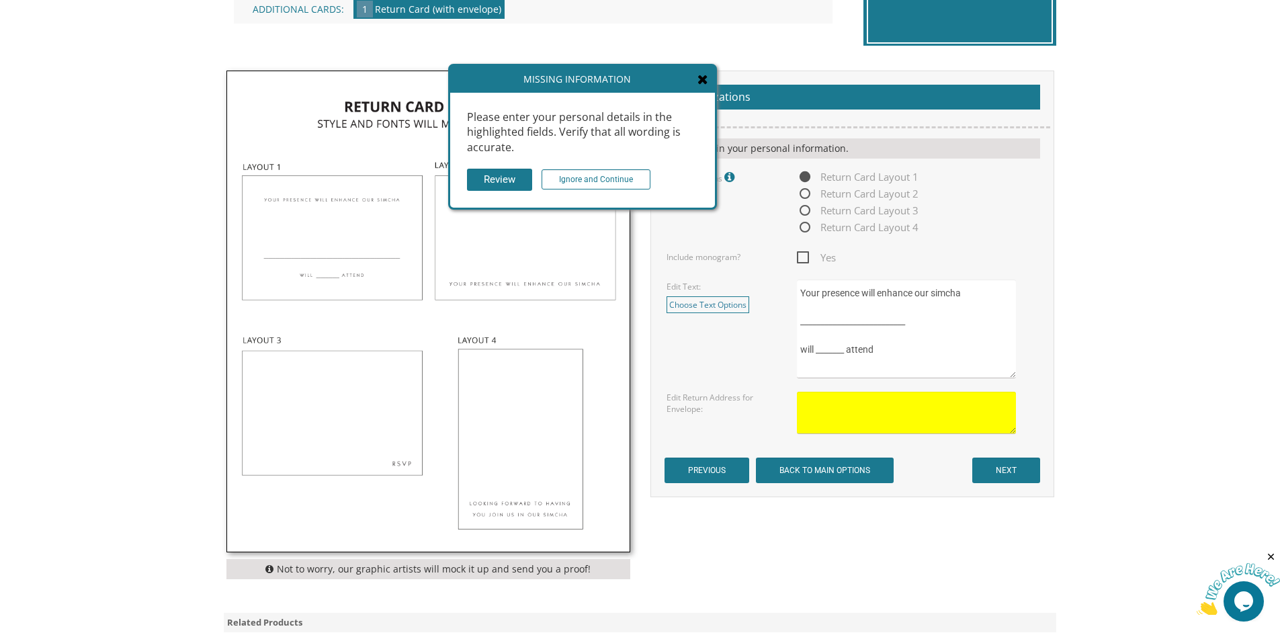
click at [842, 421] on textarea at bounding box center [906, 413] width 218 height 42
type textarea "sfhgshnv"
click at [1004, 470] on input "NEXT" at bounding box center [1006, 470] width 68 height 26
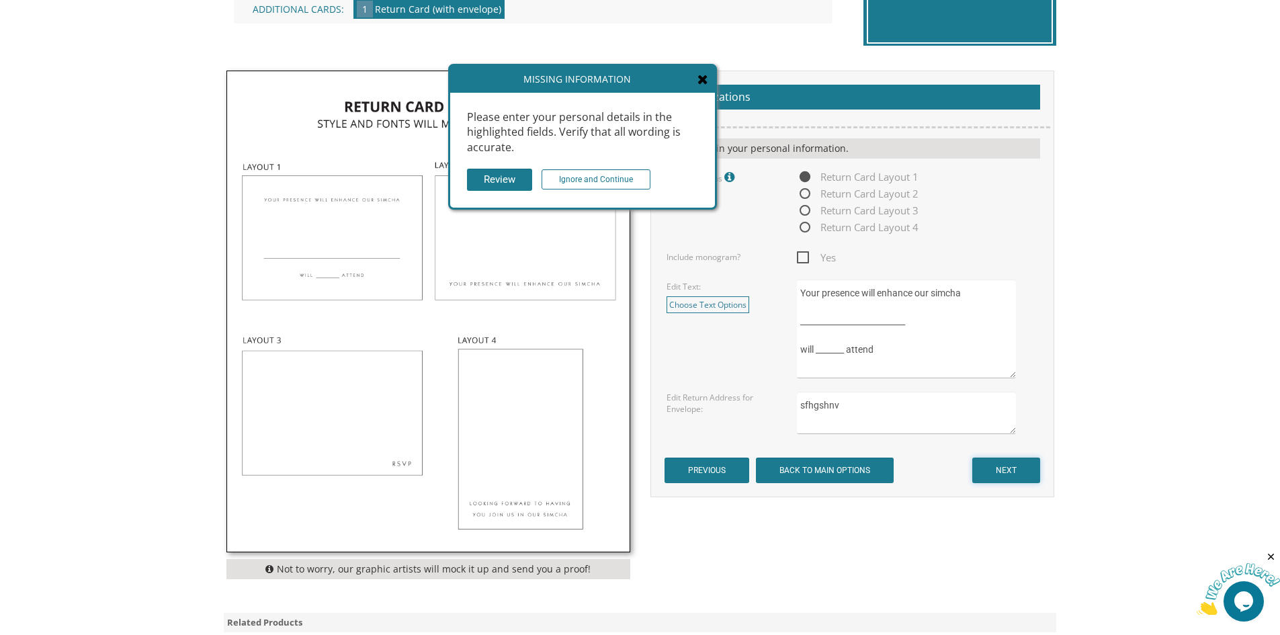
click at [997, 463] on input "NEXT" at bounding box center [1006, 470] width 68 height 26
click at [703, 80] on icon at bounding box center [702, 79] width 11 height 13
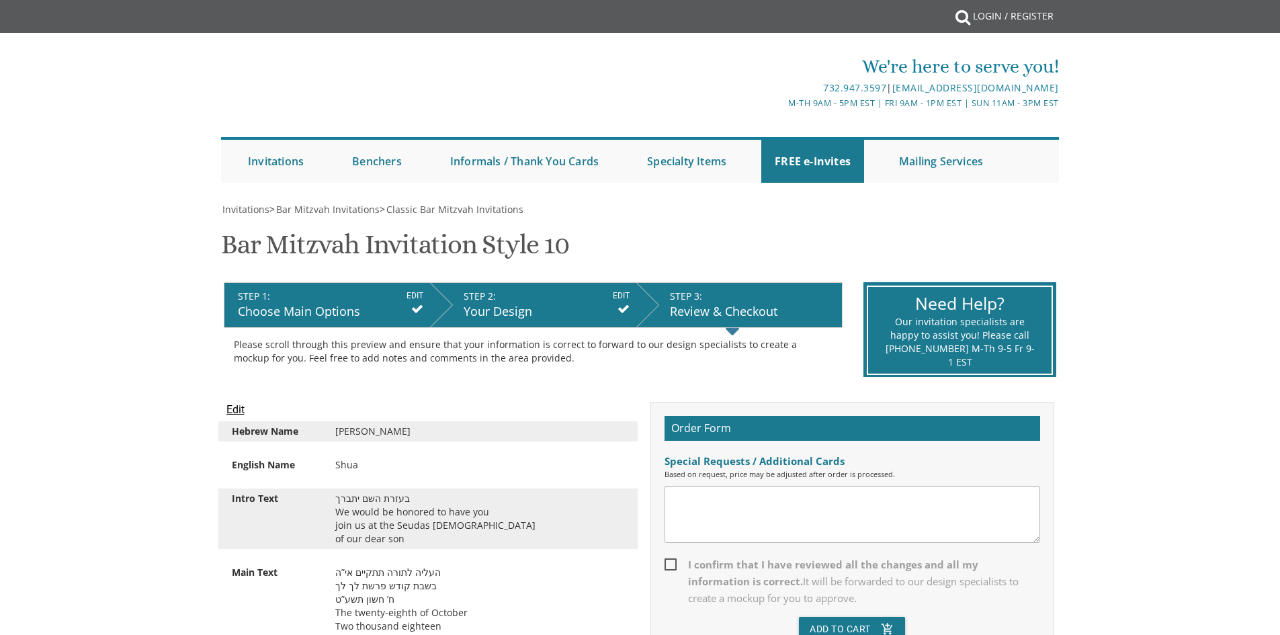
click at [1012, 478] on div "Based on request, price may be adjusted after order is processed." at bounding box center [851, 474] width 375 height 11
